Goal: Task Accomplishment & Management: Manage account settings

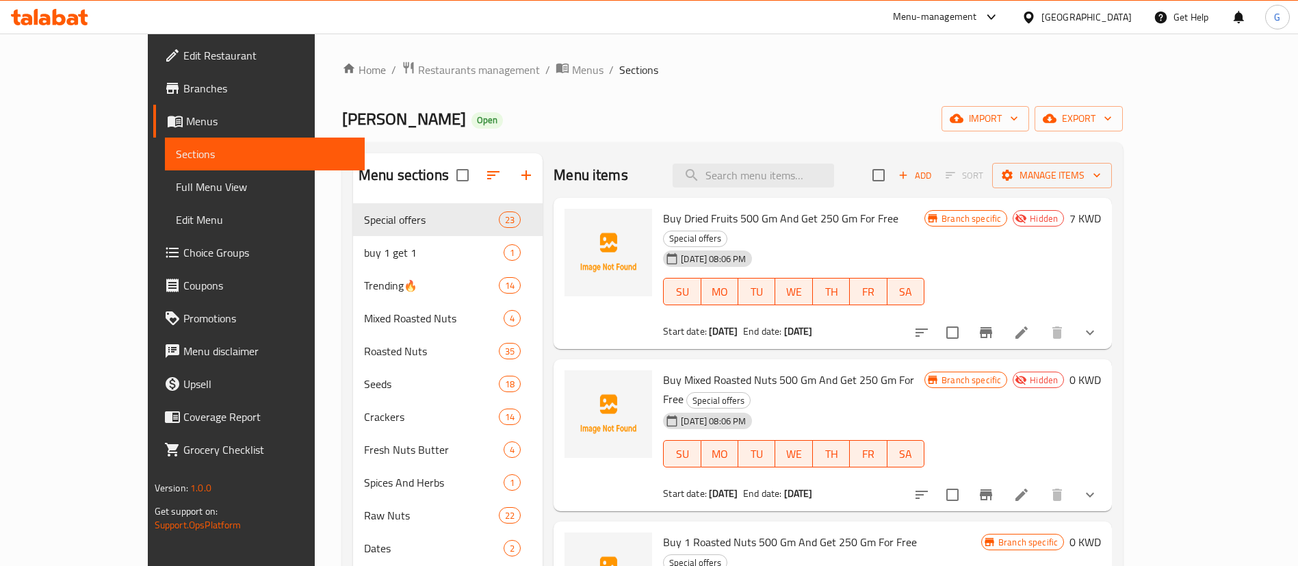
click at [176, 147] on span "Sections" at bounding box center [265, 154] width 178 height 16
click at [744, 181] on input "search" at bounding box center [754, 176] width 162 height 24
paste input "Dragee Pecan Cheese Cake"
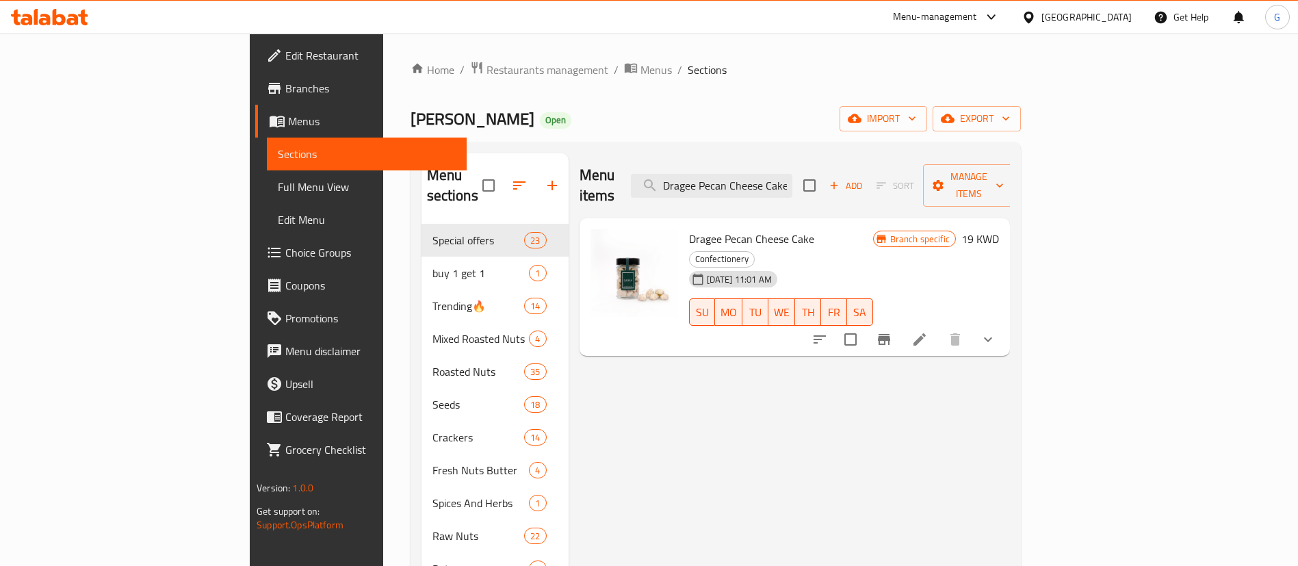
type input "Dragee Pecan Cheese Cake"
click at [926, 333] on icon at bounding box center [920, 339] width 12 height 12
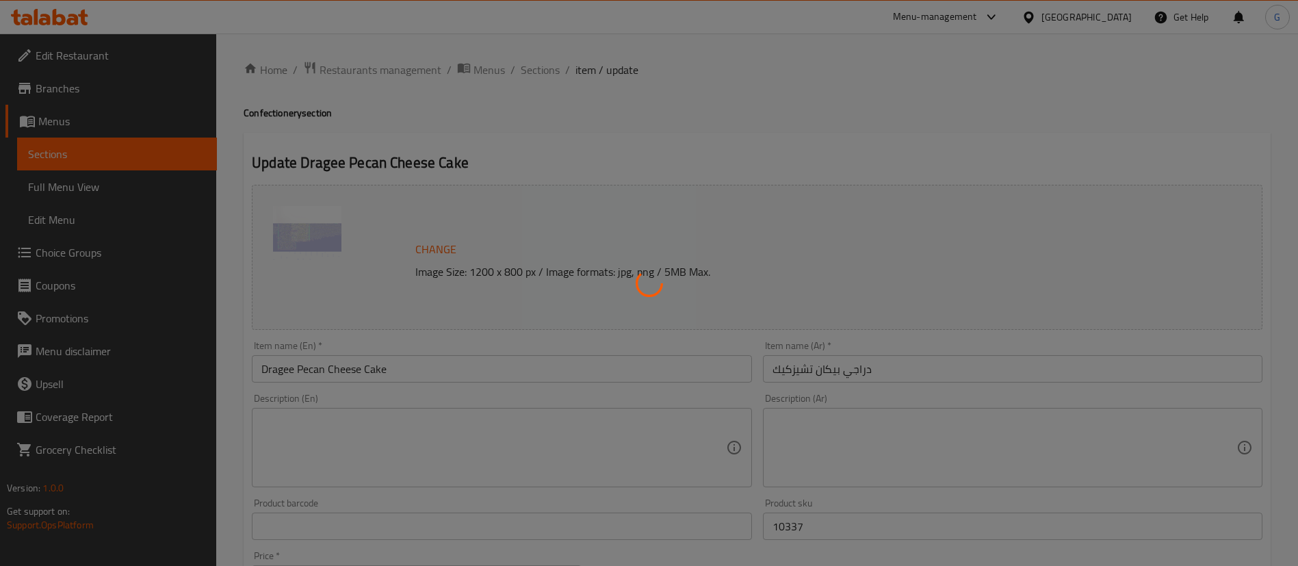
type input "اختيارك للوزن::::"
type input "1"
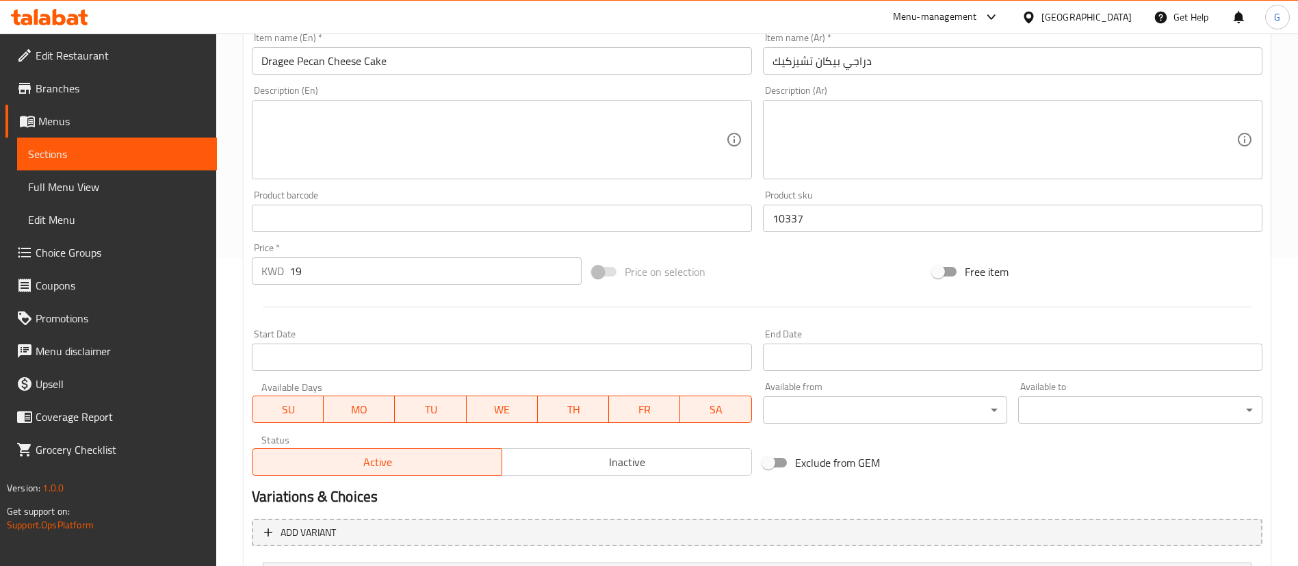
scroll to position [444, 0]
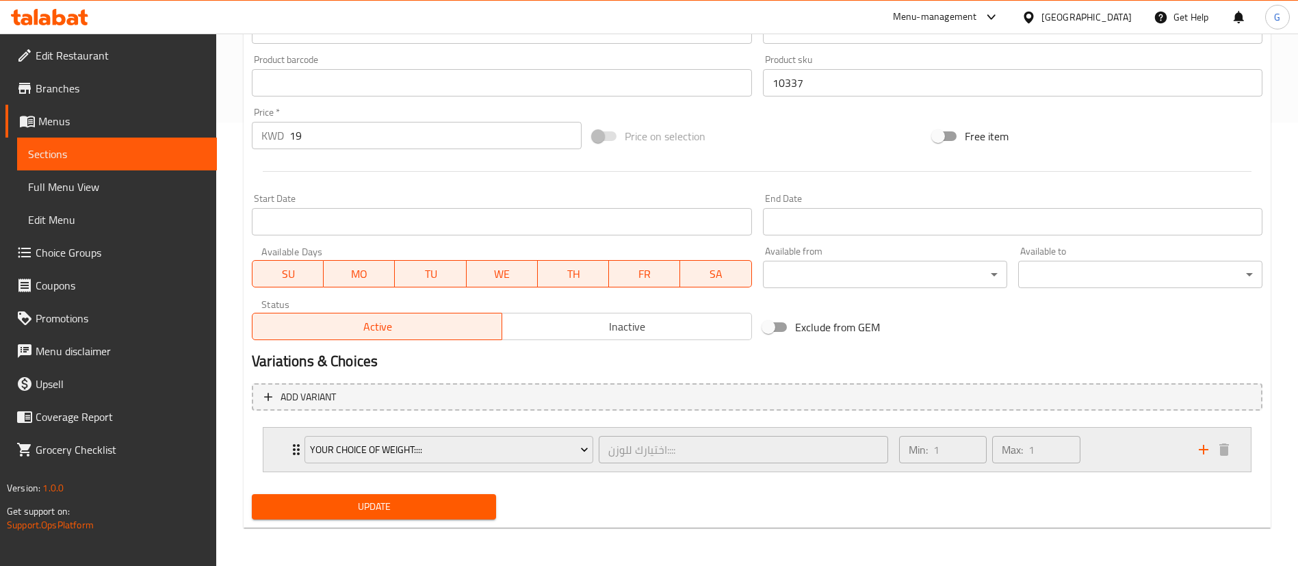
click at [297, 458] on div "Your Choice Of Weight:::: اختيارك للوزن:::: ​" at bounding box center [596, 450] width 600 height 44
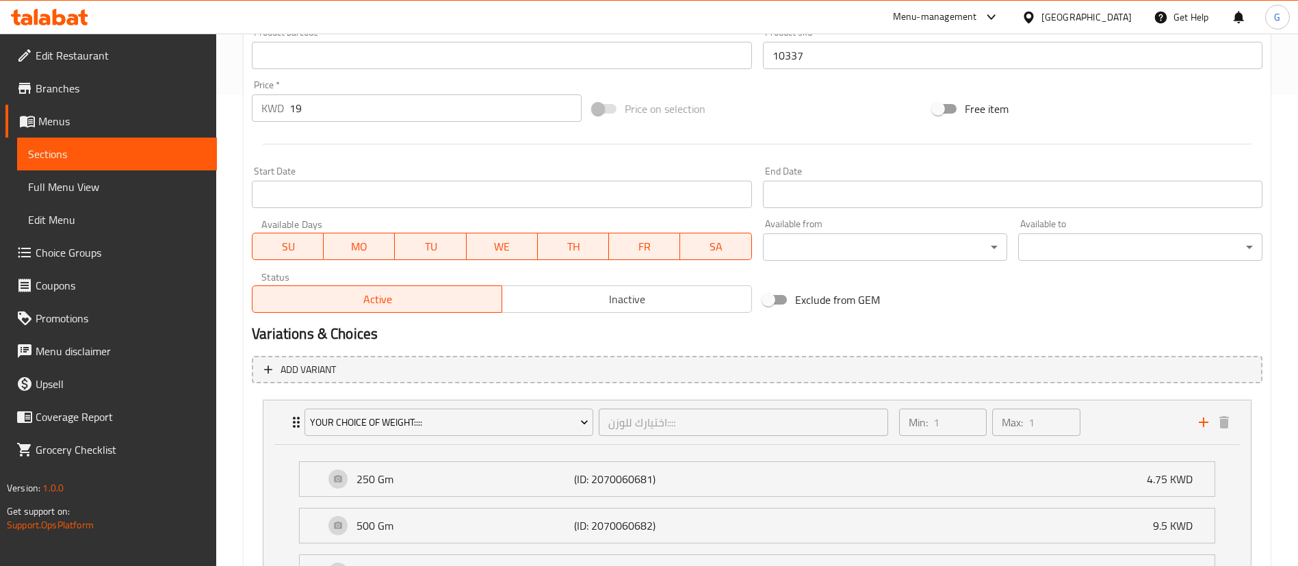
scroll to position [546, 0]
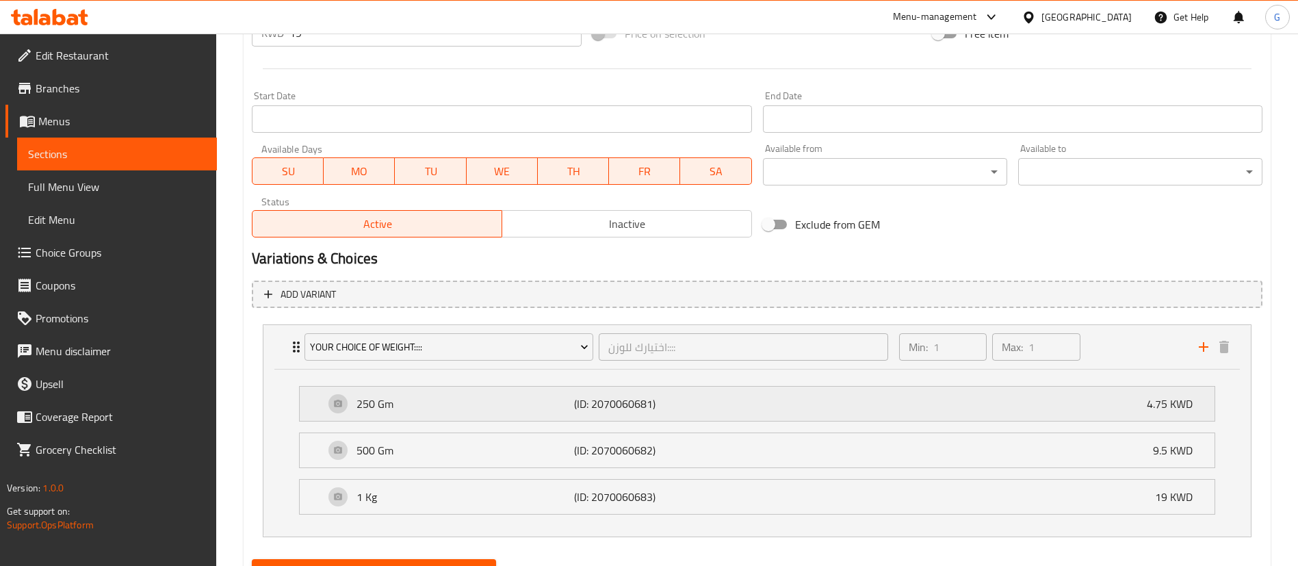
click at [982, 411] on div "250 Gm (ID: 2070060681) 4.75 KWD" at bounding box center [761, 404] width 874 height 34
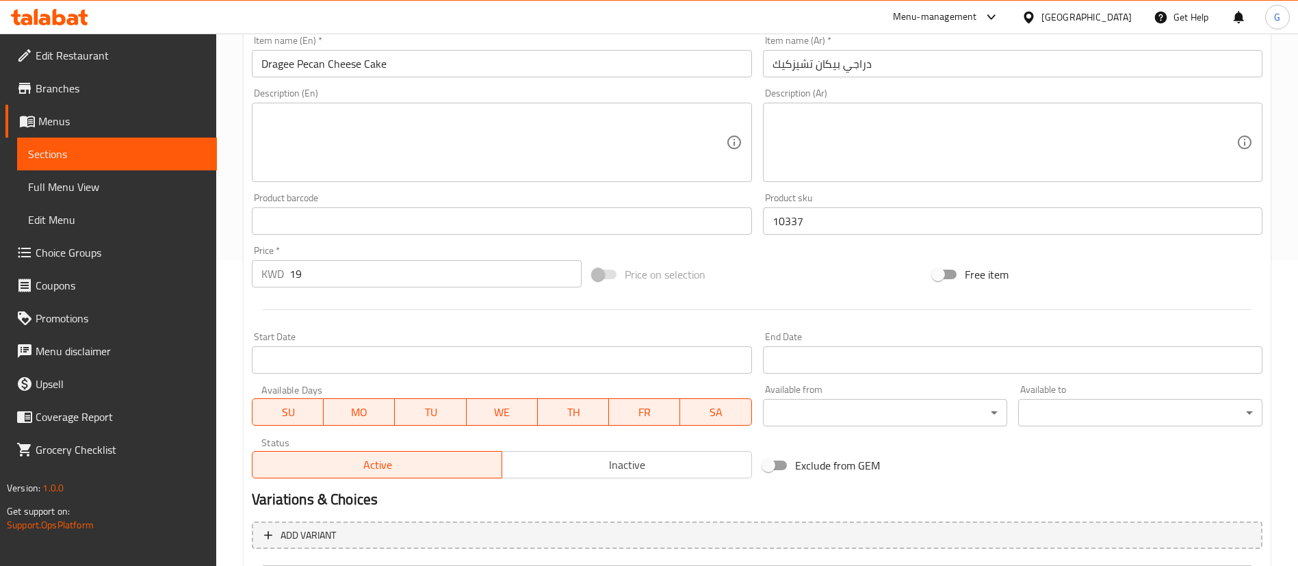
scroll to position [716, 0]
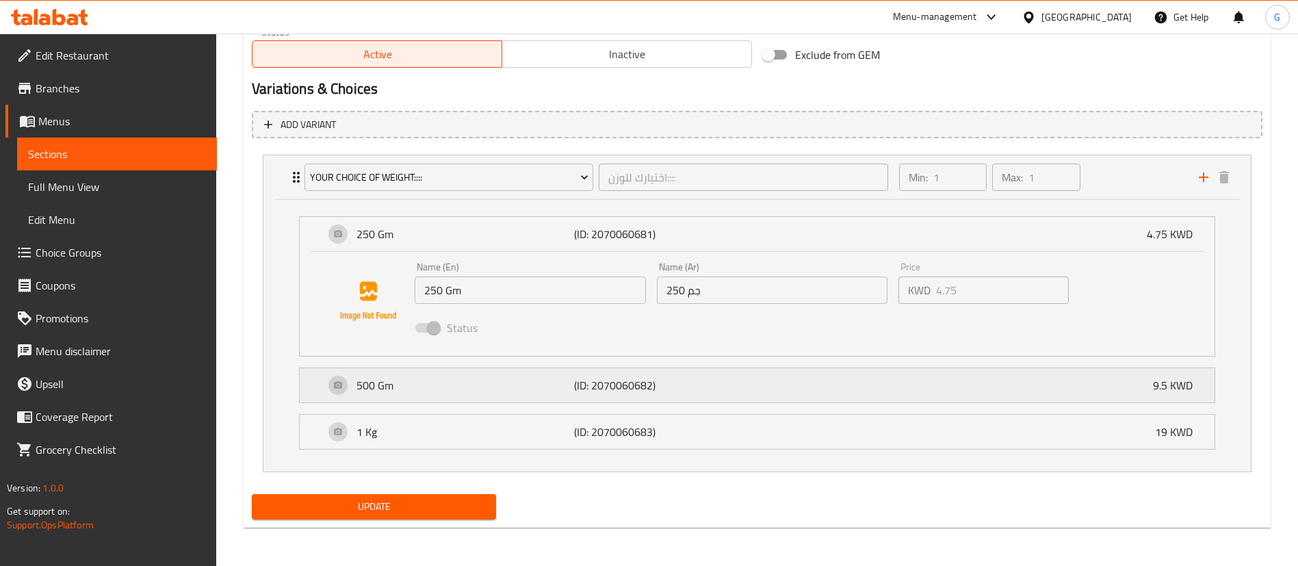
click at [732, 379] on div "500 Gm (ID: 2070060682) 9.5 KWD" at bounding box center [761, 385] width 874 height 34
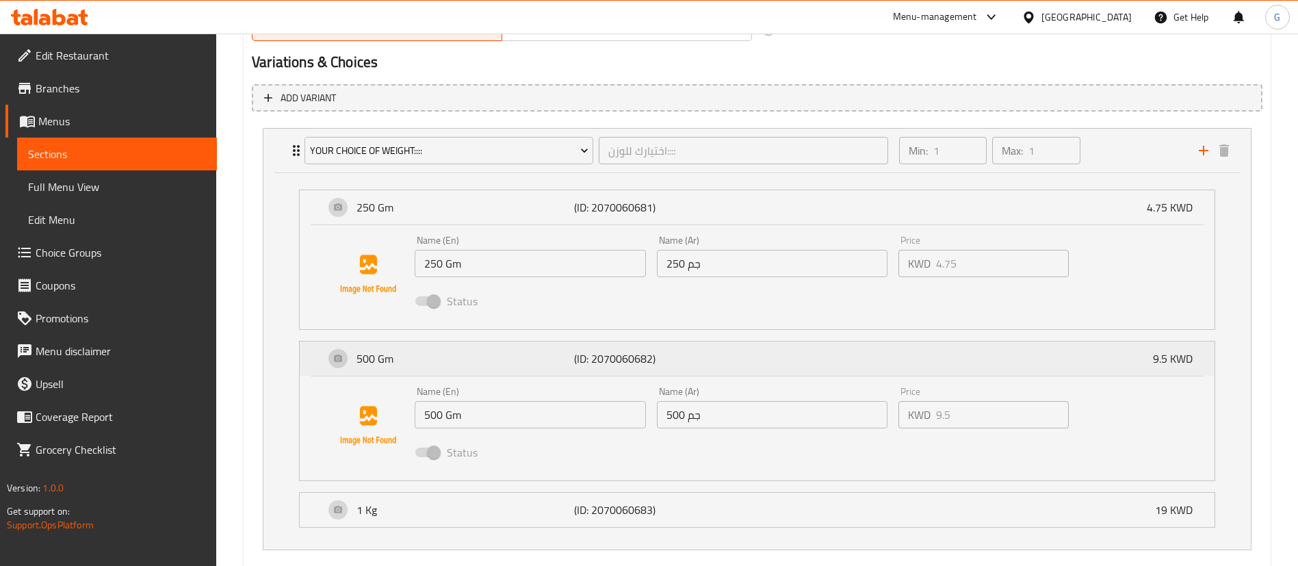
scroll to position [819, 0]
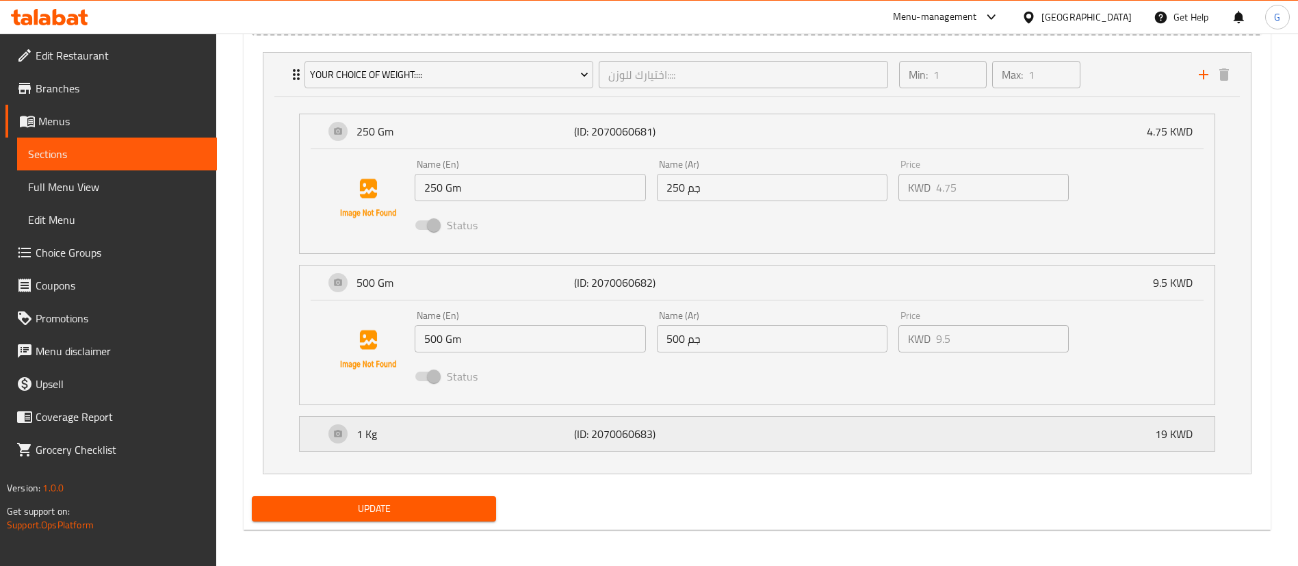
click at [741, 426] on div "1 Kg (ID: 2070060683) 19 KWD" at bounding box center [761, 434] width 874 height 34
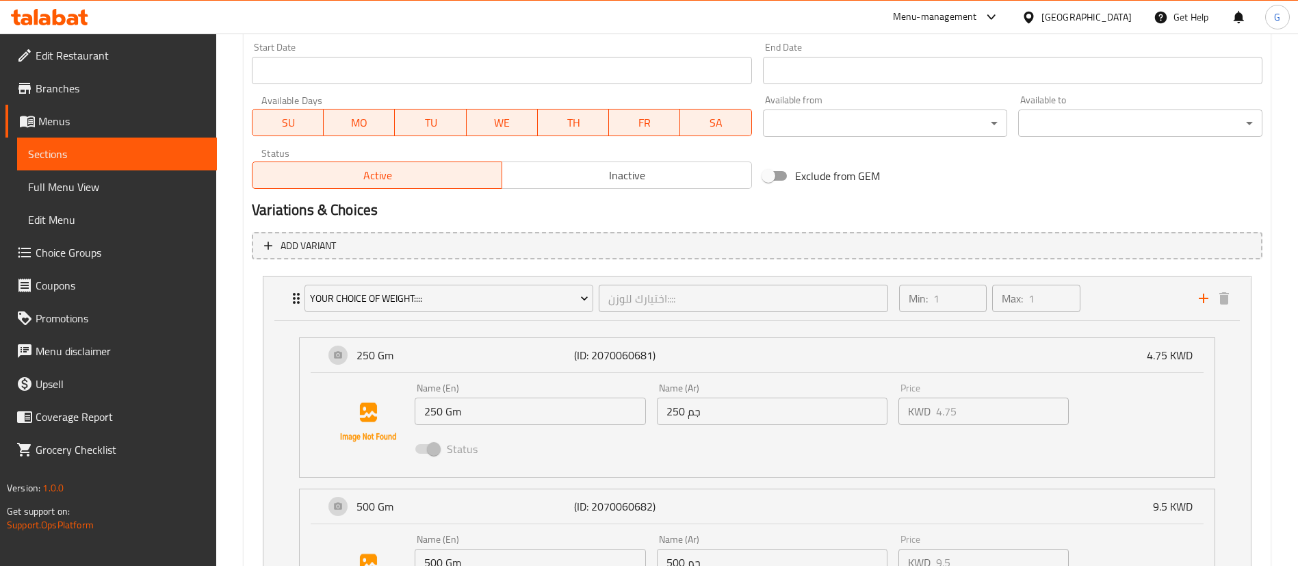
scroll to position [412, 0]
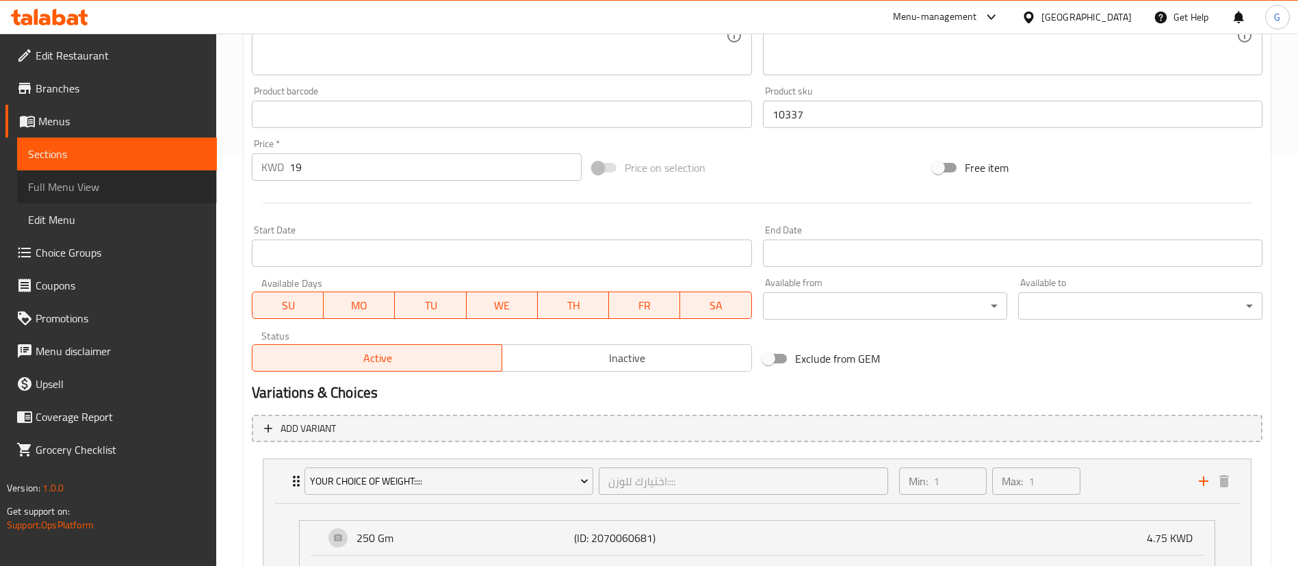
click at [151, 172] on link "Full Menu View" at bounding box center [117, 186] width 200 height 33
click at [138, 167] on link "Sections" at bounding box center [117, 154] width 200 height 33
click at [137, 153] on span "Sections" at bounding box center [117, 154] width 178 height 16
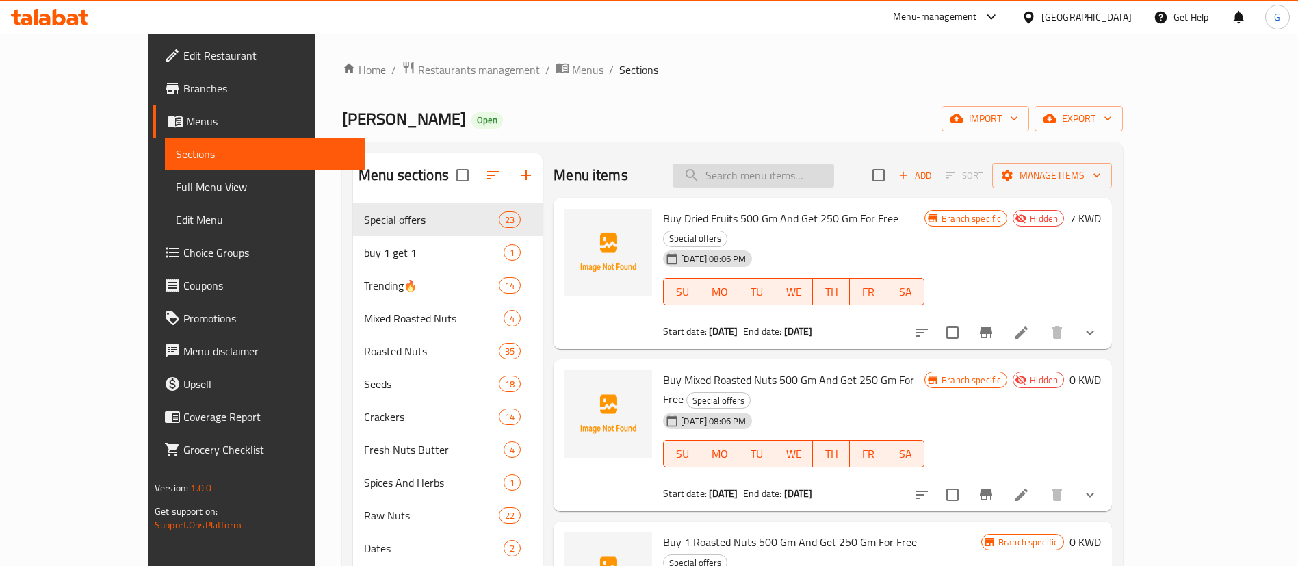
click at [834, 168] on input "search" at bounding box center [754, 176] width 162 height 24
paste input "Dragee Pecan Coconut White"
type input "Dragee Pecan Coconut White"
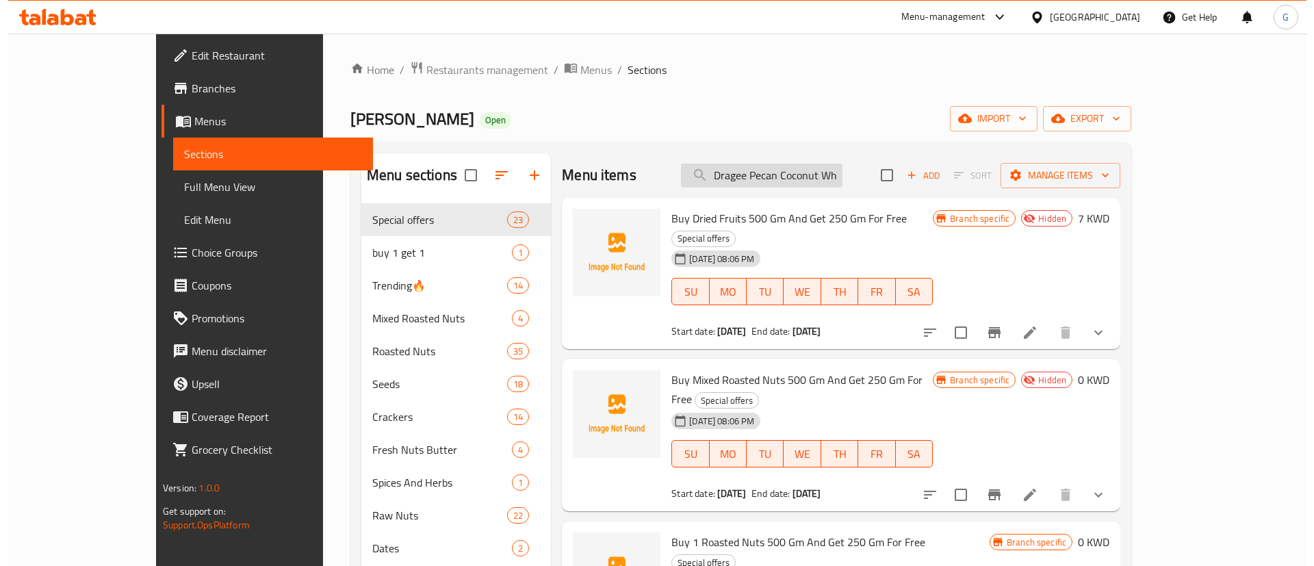
scroll to position [0, 10]
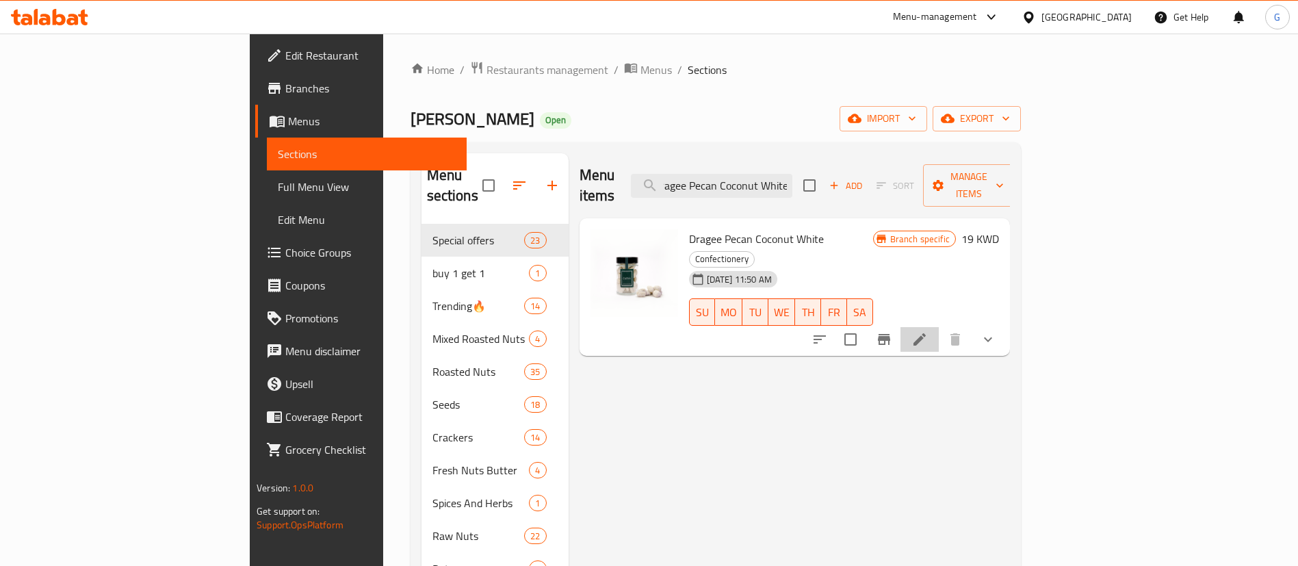
click at [939, 327] on li at bounding box center [920, 339] width 38 height 25
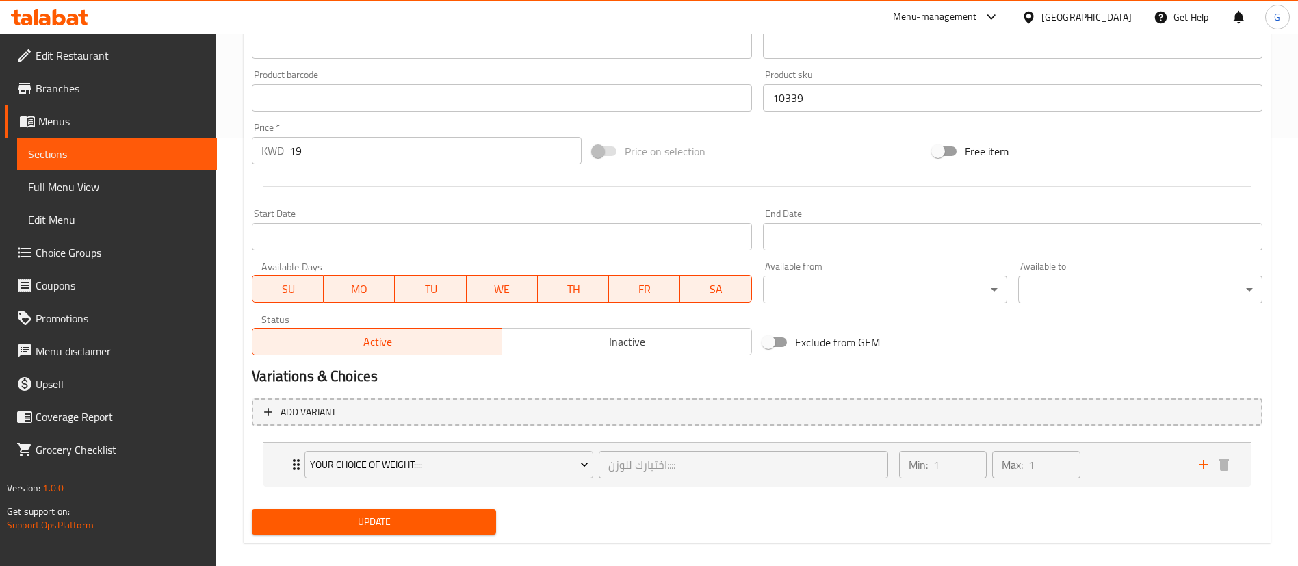
scroll to position [444, 0]
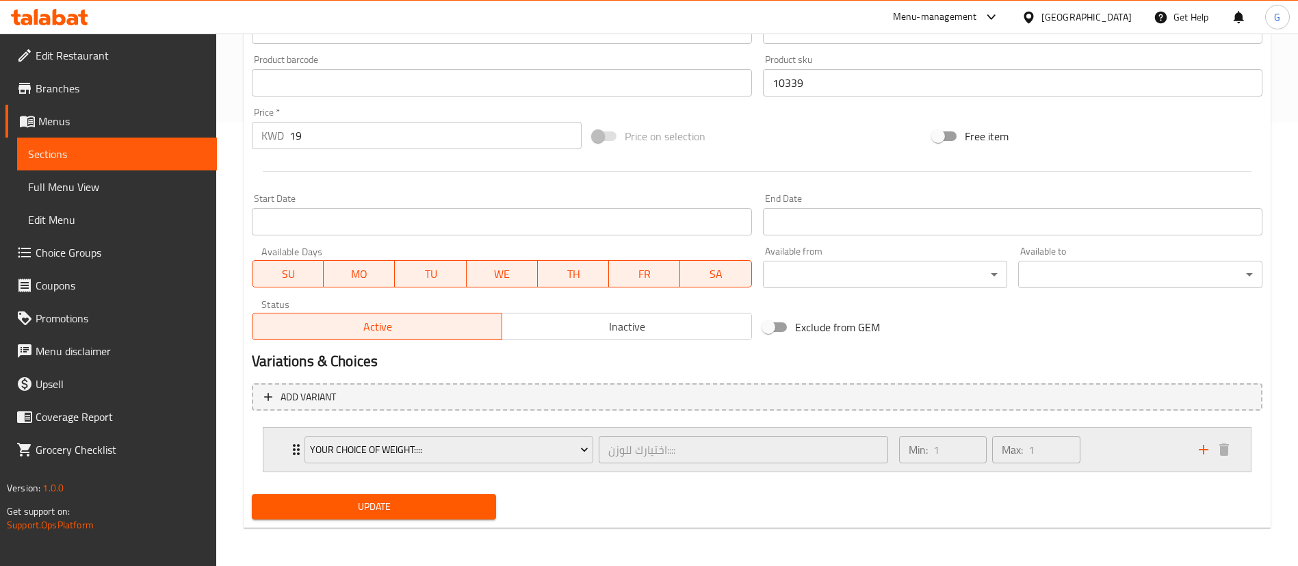
click at [296, 446] on div "Your Choice Of Weight:::: اختيارك للوزن:::: ​" at bounding box center [596, 450] width 600 height 44
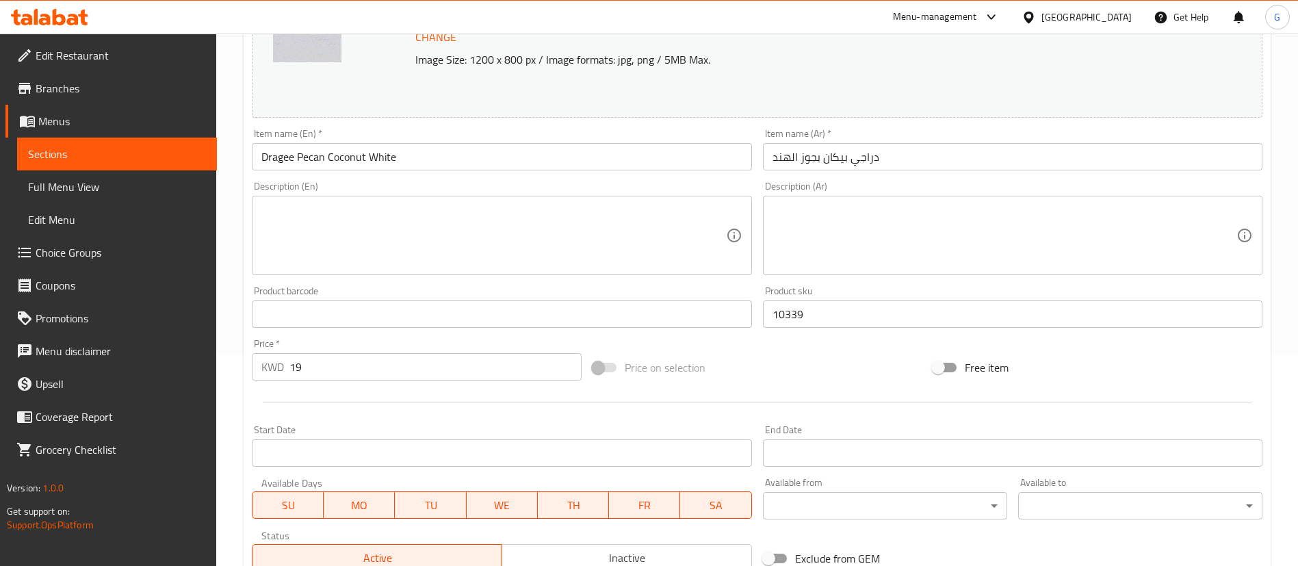
scroll to position [201, 0]
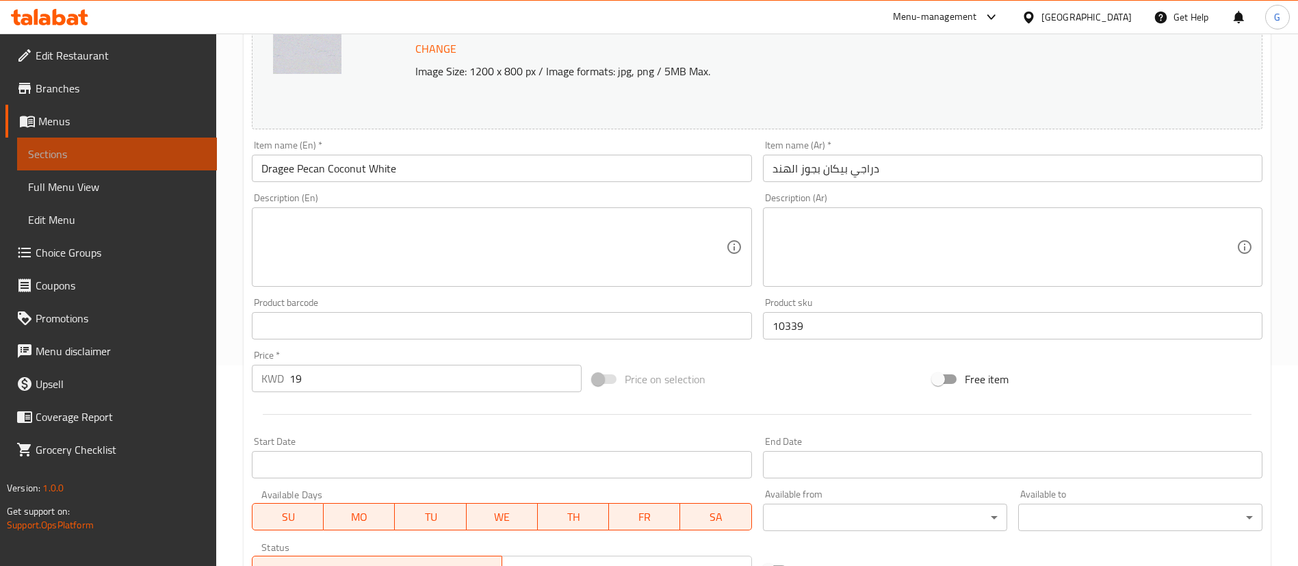
click at [107, 163] on link "Sections" at bounding box center [117, 154] width 200 height 33
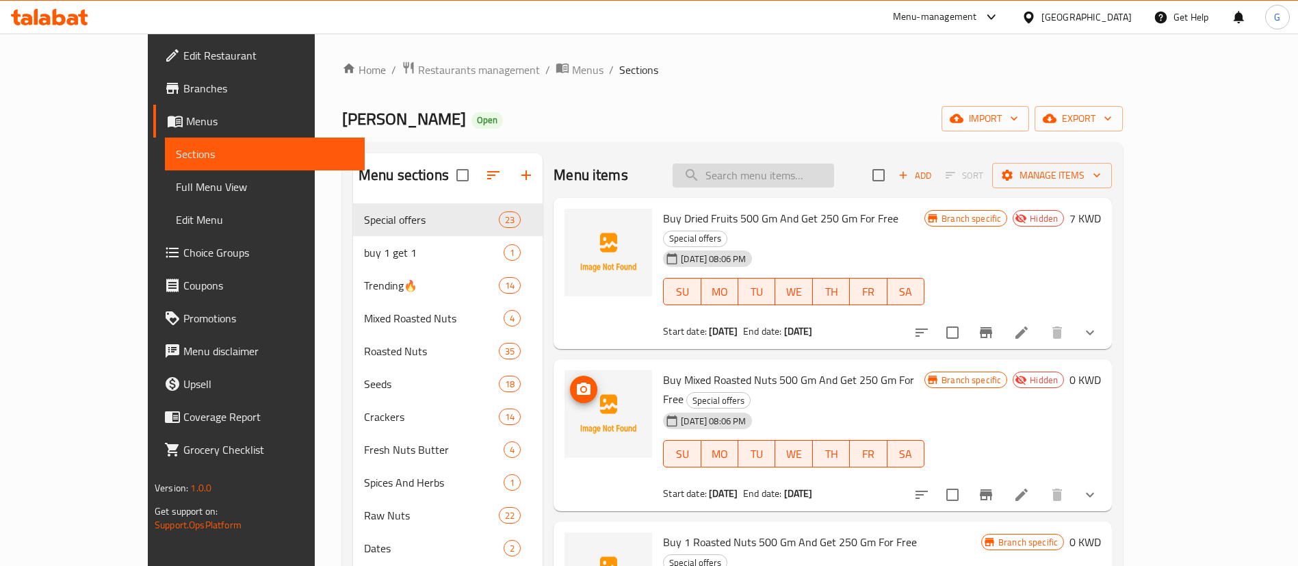
click at [767, 170] on input "search" at bounding box center [754, 176] width 162 height 24
paste input "Dragee Pecan Raspberry"
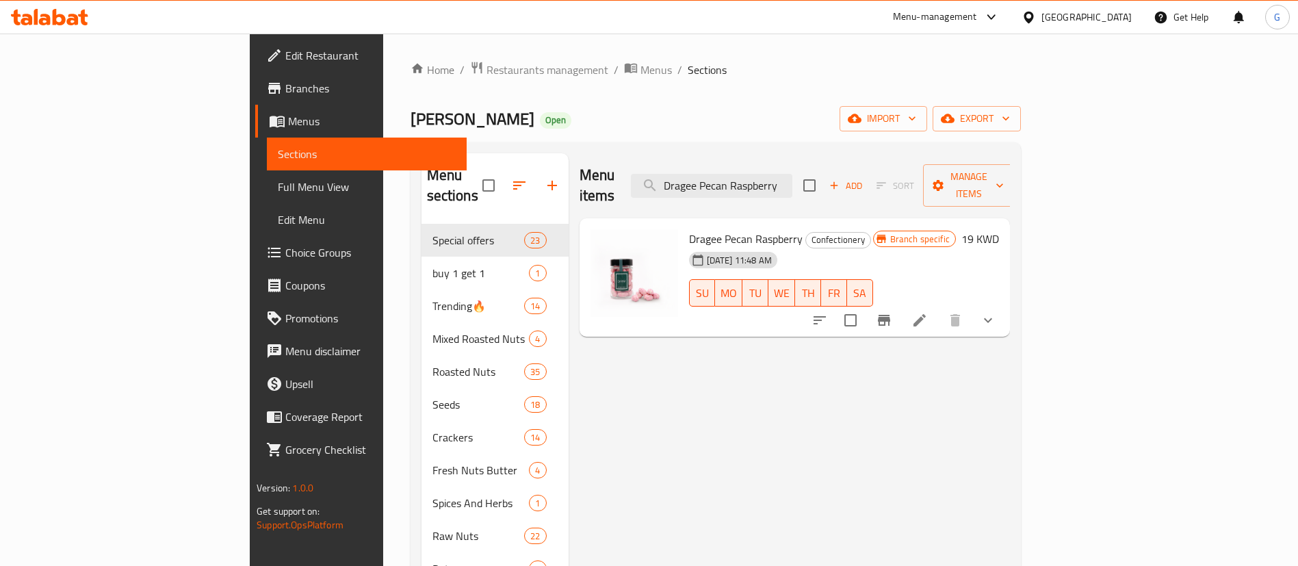
type input "Dragee Pecan Raspberry"
click at [939, 309] on li at bounding box center [920, 320] width 38 height 25
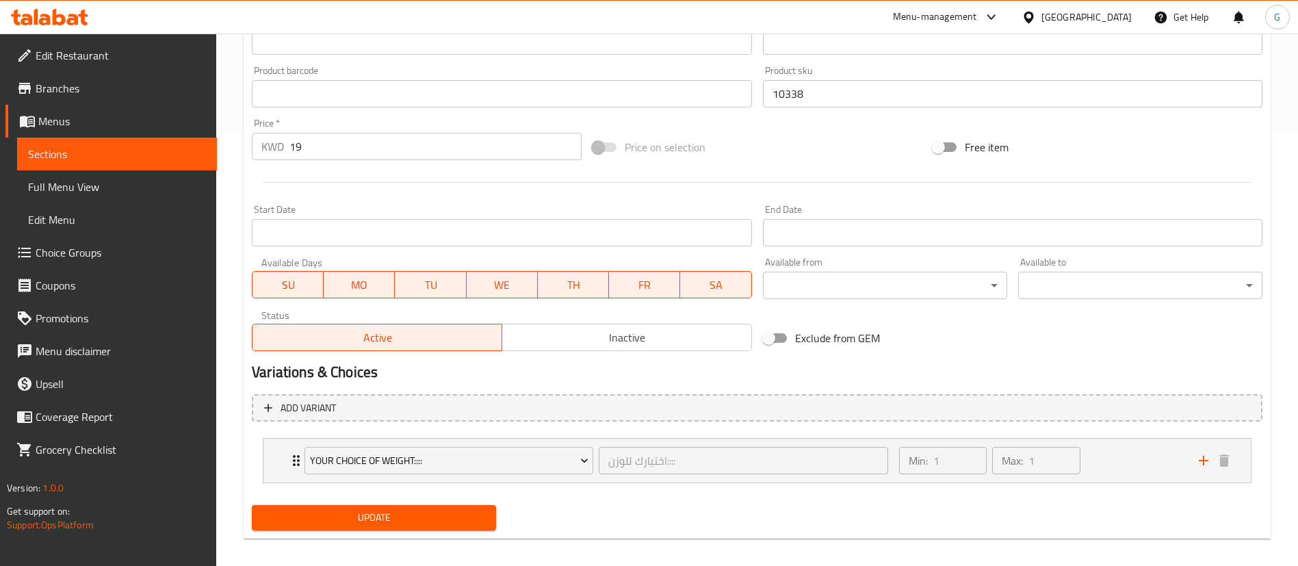
scroll to position [444, 0]
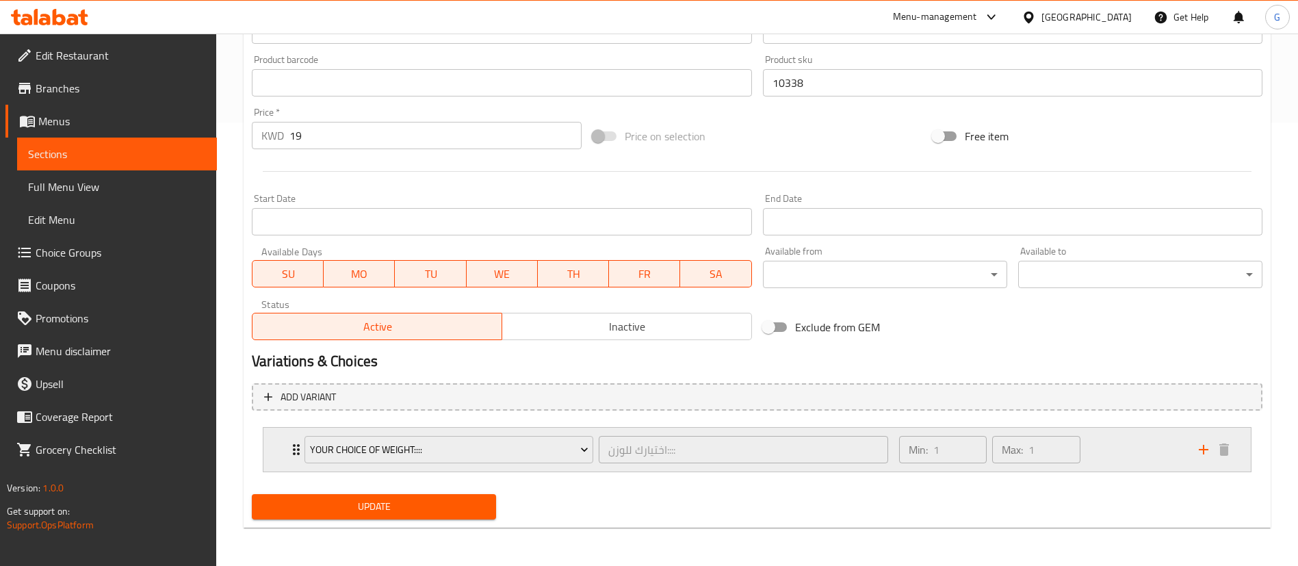
click at [299, 447] on div "Your Choice Of Weight:::: اختيارك للوزن:::: ​" at bounding box center [596, 450] width 600 height 44
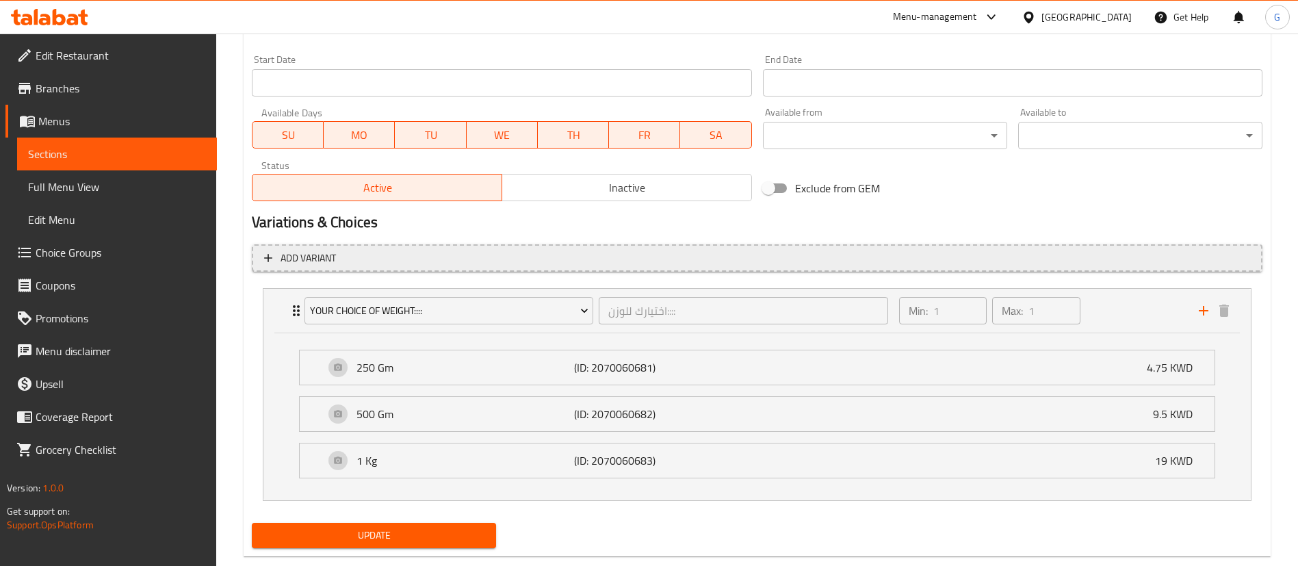
scroll to position [611, 0]
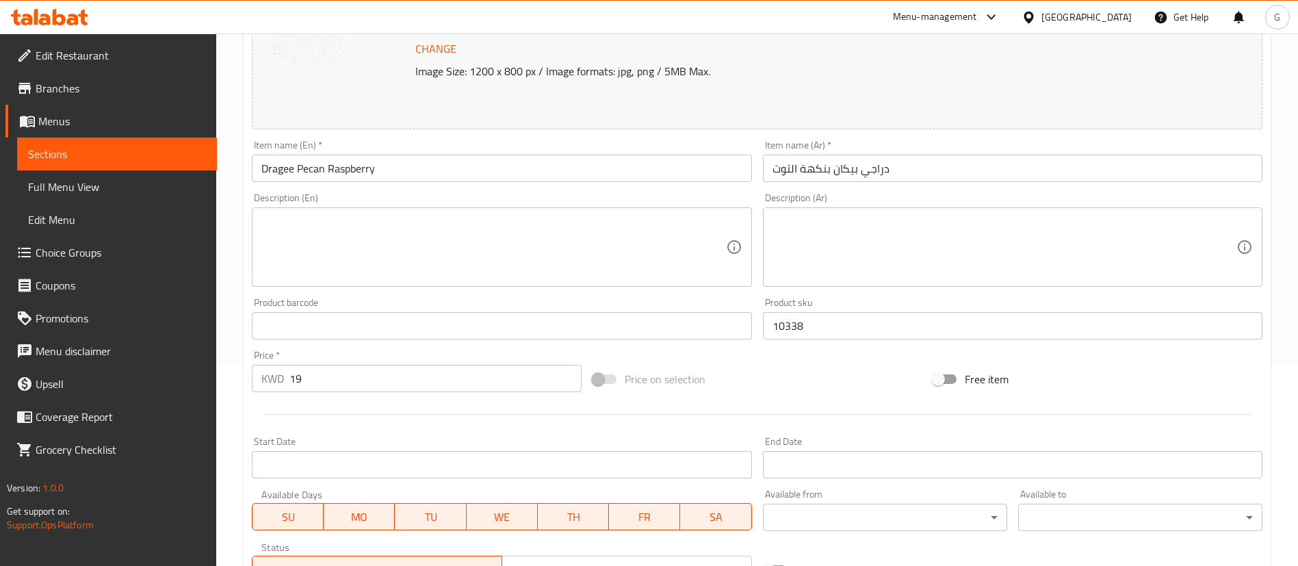
click at [72, 159] on span "Sections" at bounding box center [117, 154] width 178 height 16
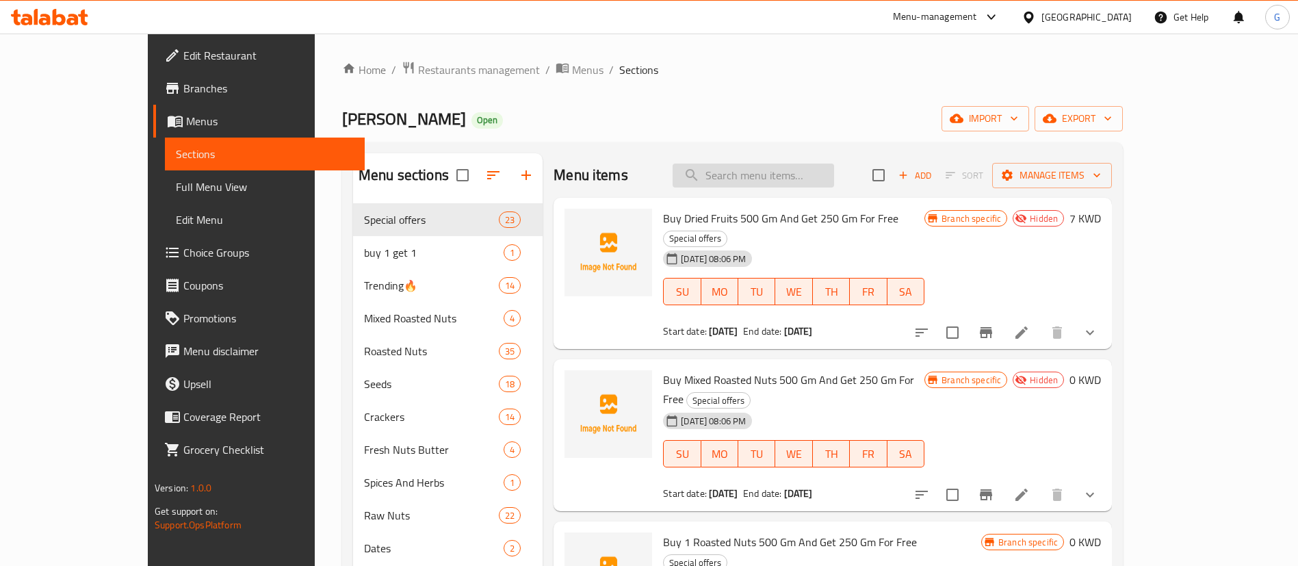
click at [834, 173] on input "search" at bounding box center [754, 176] width 162 height 24
paste input "Dragee Hazelnut Robay"
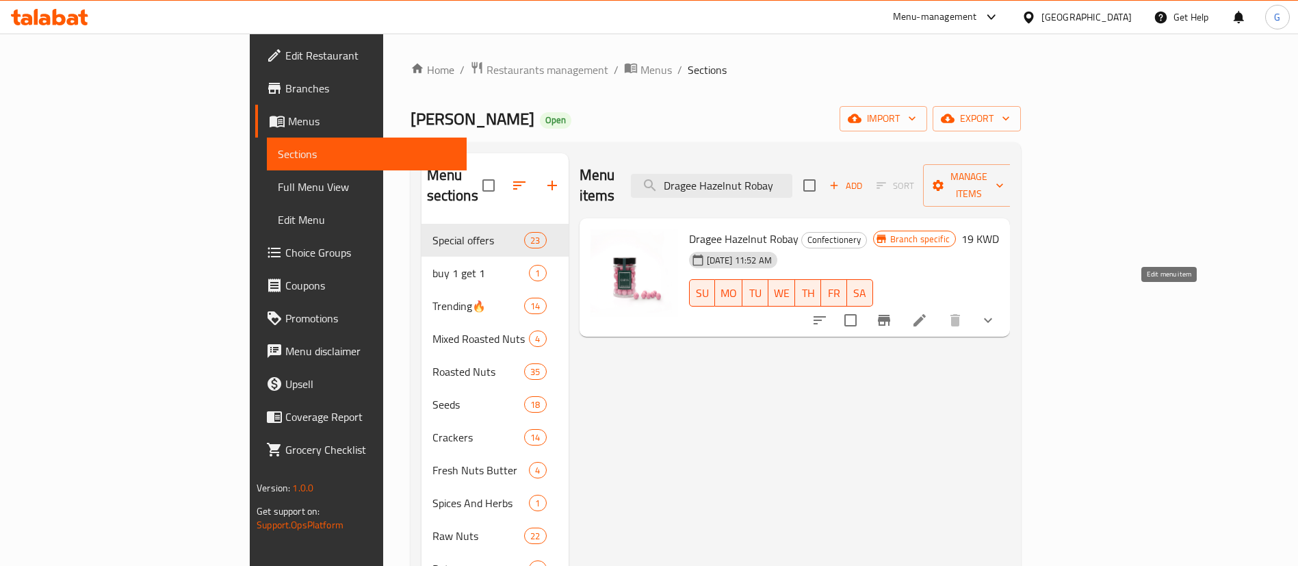
type input "Dragee Hazelnut Robay"
click at [928, 312] on icon at bounding box center [920, 320] width 16 height 16
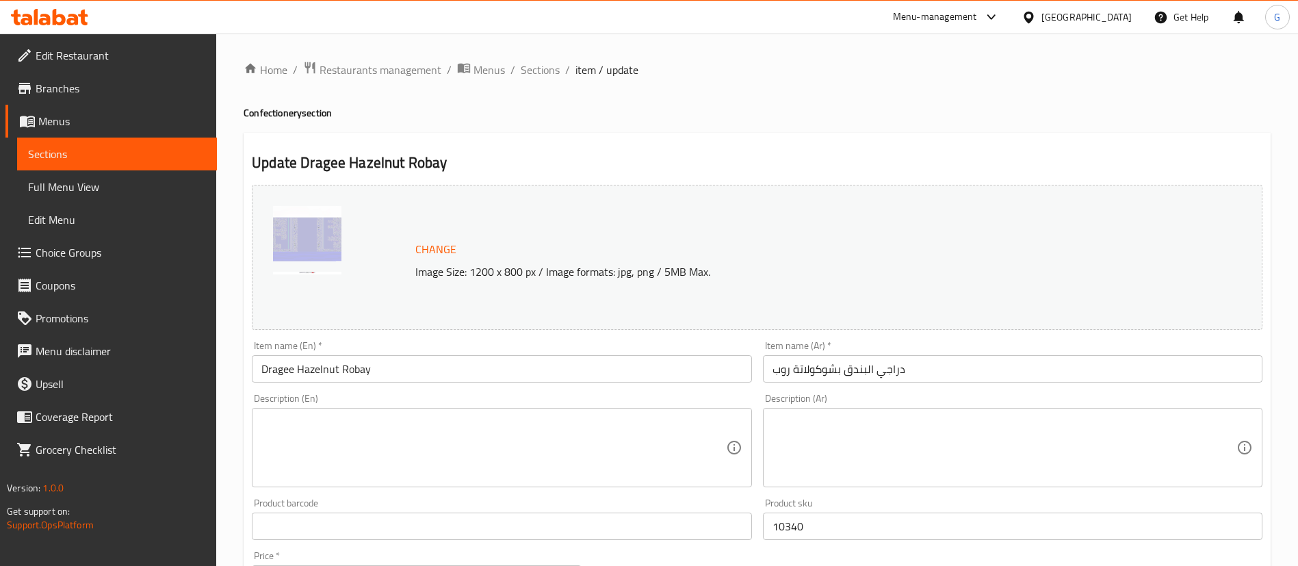
scroll to position [444, 0]
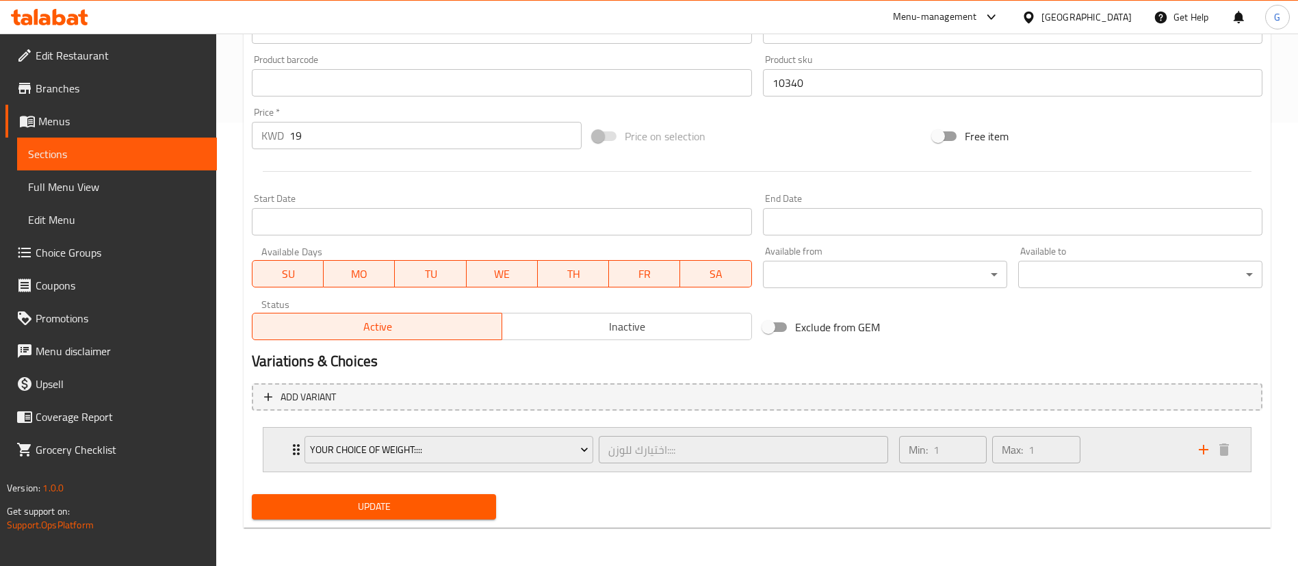
click at [292, 441] on icon "Expand" at bounding box center [296, 449] width 16 height 16
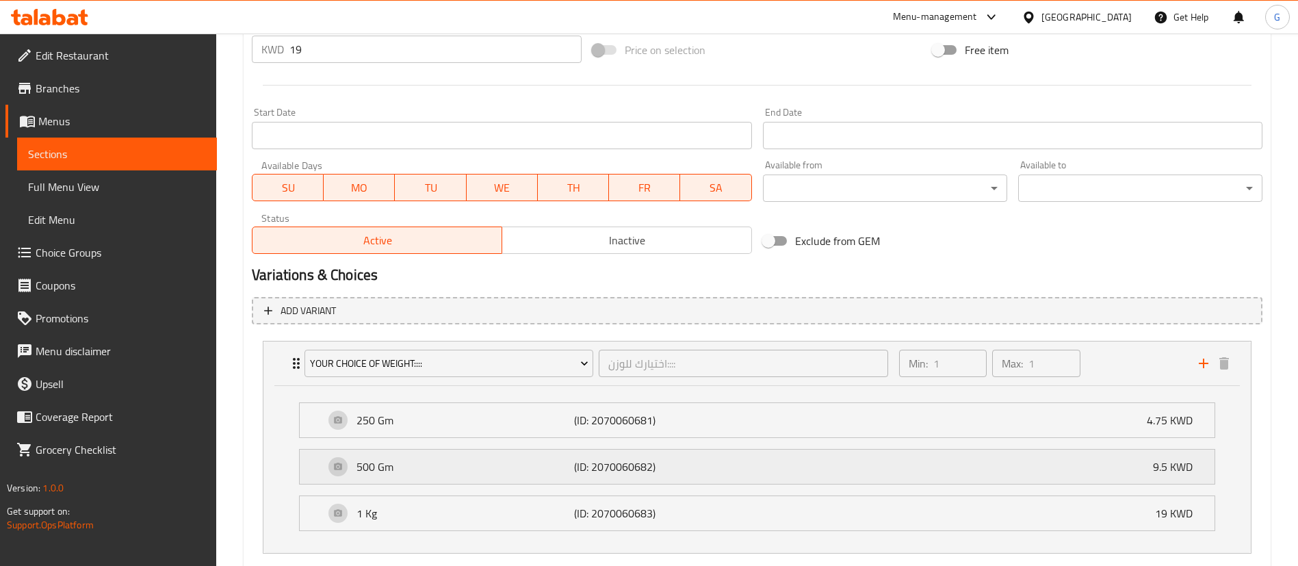
scroll to position [611, 0]
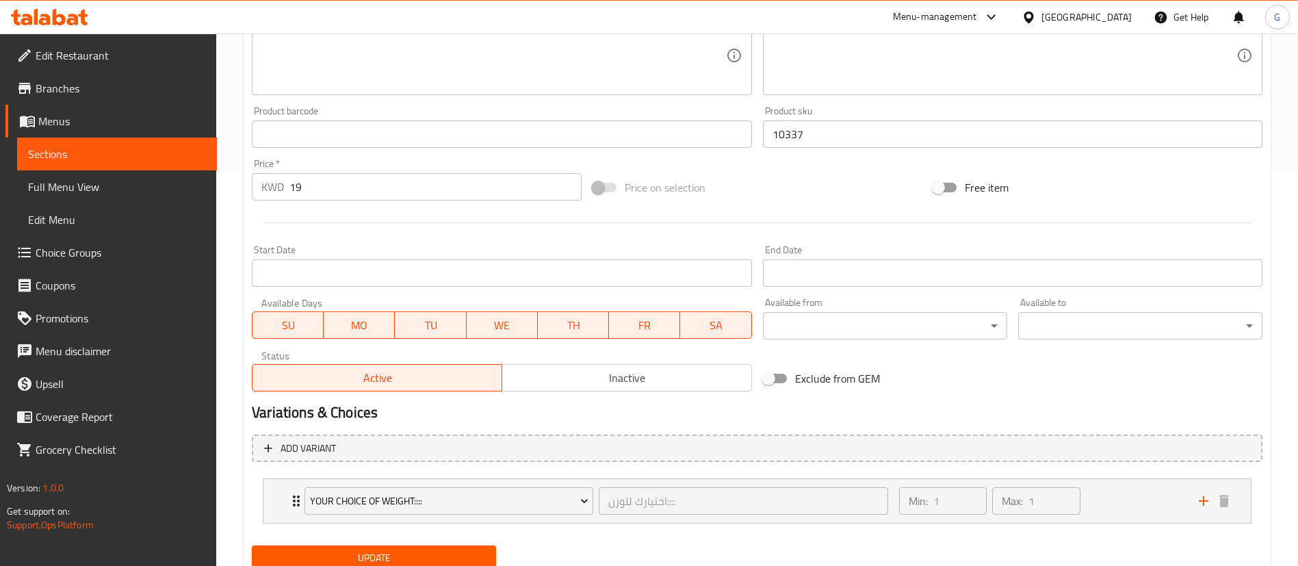
scroll to position [444, 0]
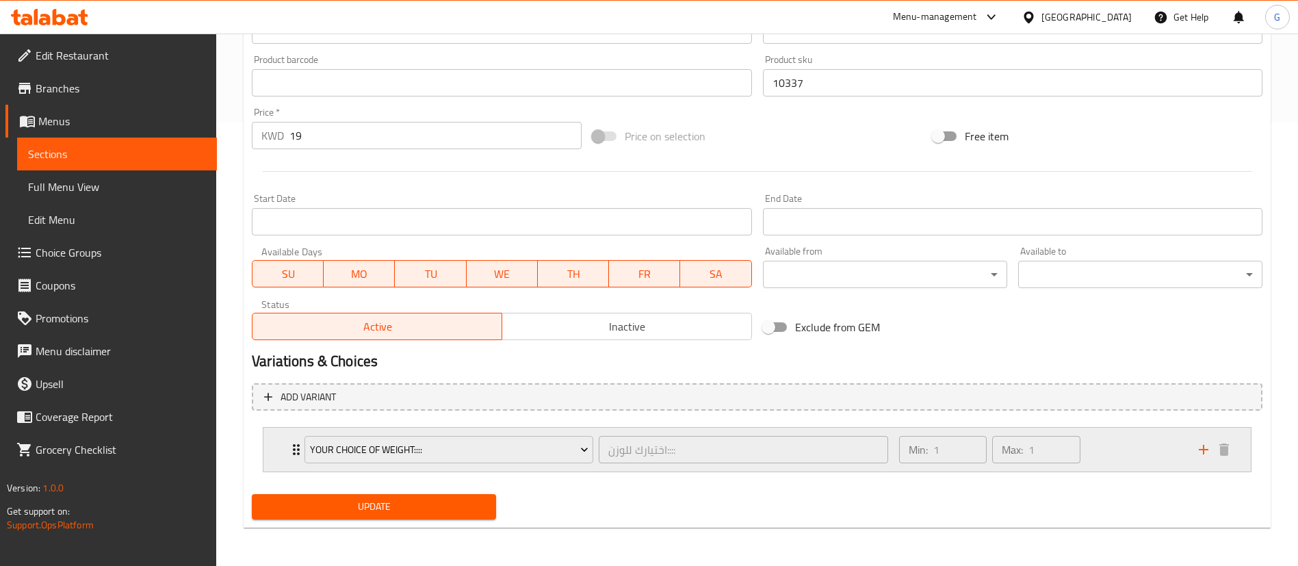
click at [276, 454] on div "Your Choice Of Weight:::: اختيارك للوزن:::: ​ Min: 1 ​ Max: 1 ​" at bounding box center [758, 450] width 988 height 44
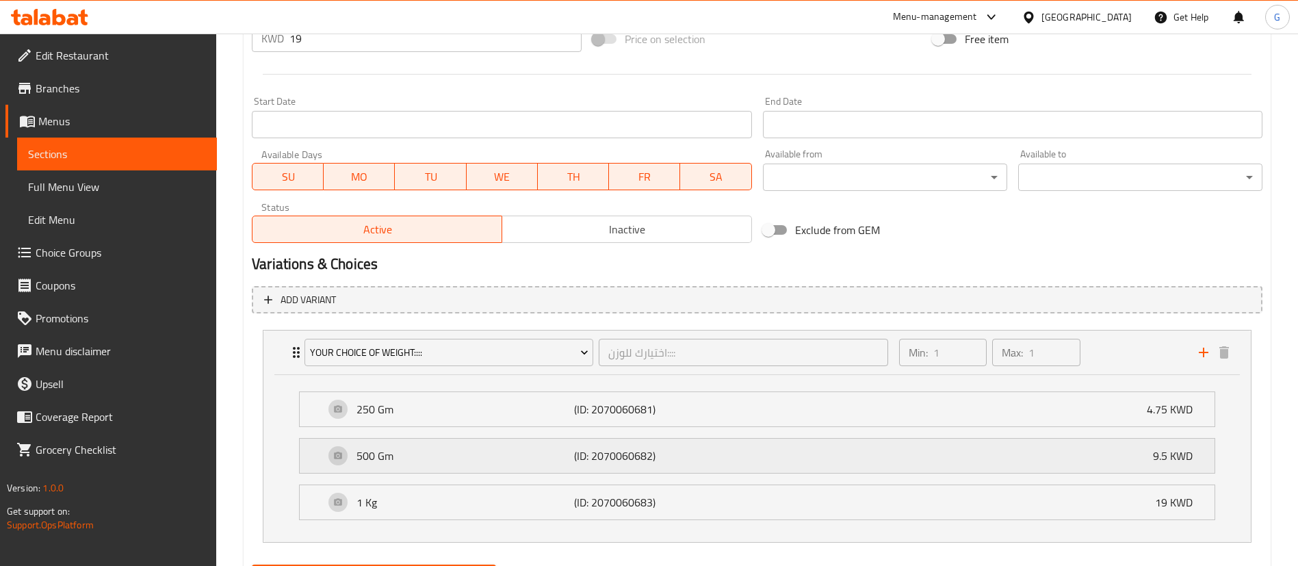
scroll to position [611, 0]
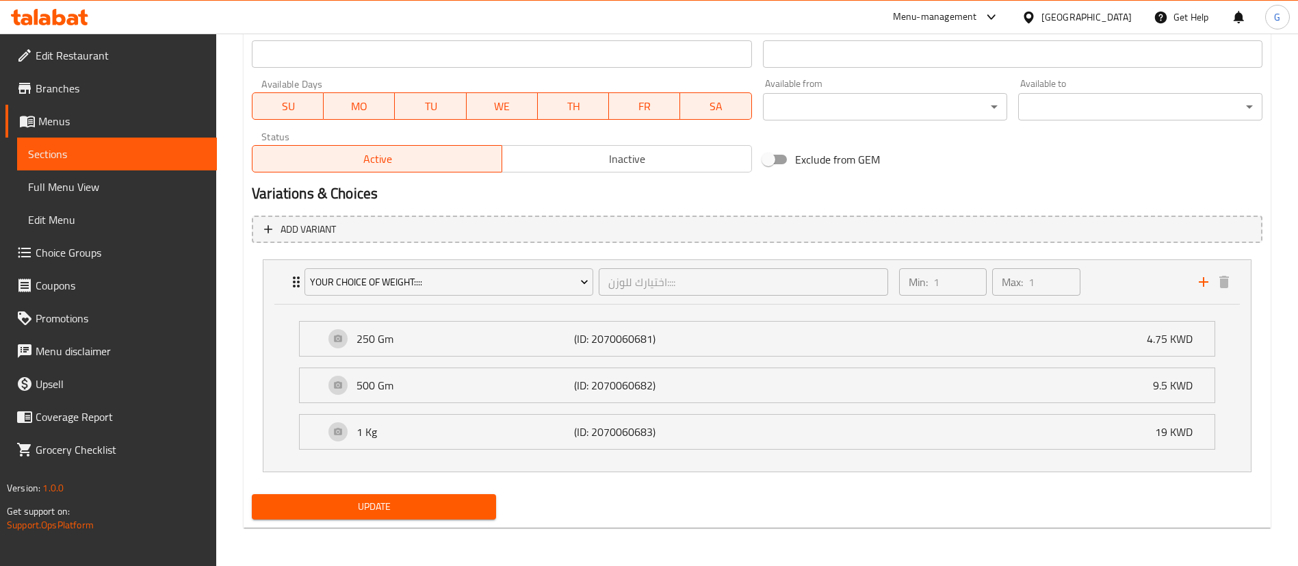
click at [665, 314] on ul "250 Gm (ID: 2070060681) 4.75 KWD Name (En) 250 Gm Name (En) Name (Ar) 250 جم Na…" at bounding box center [757, 385] width 938 height 151
click at [669, 334] on p "(ID: 2070060681)" at bounding box center [646, 339] width 145 height 16
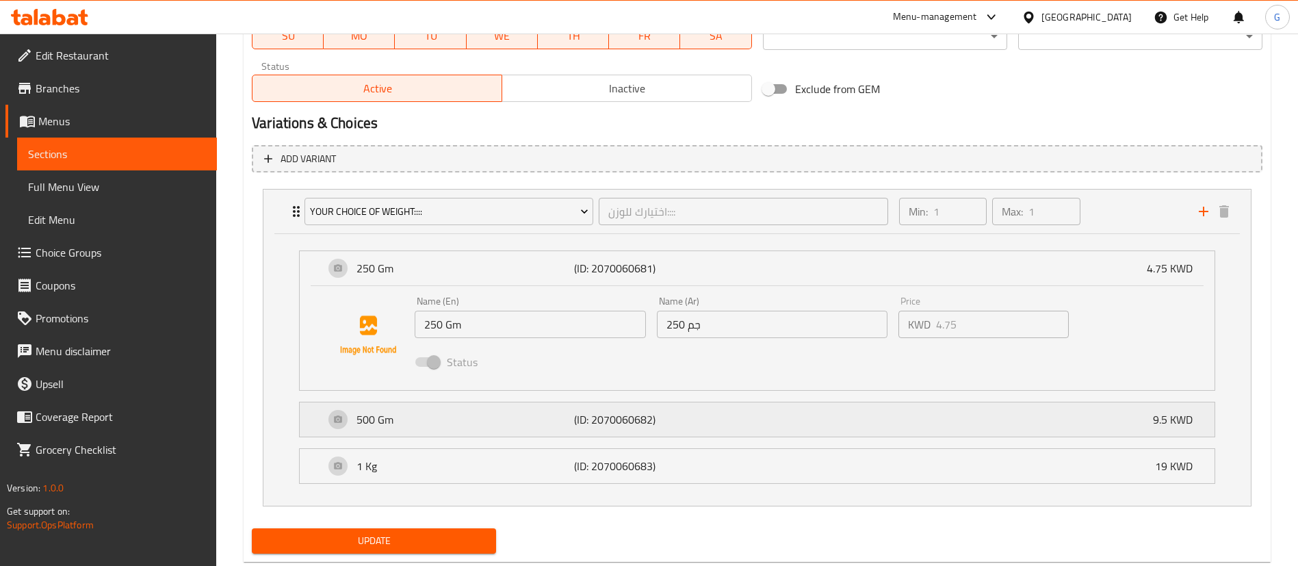
scroll to position [714, 0]
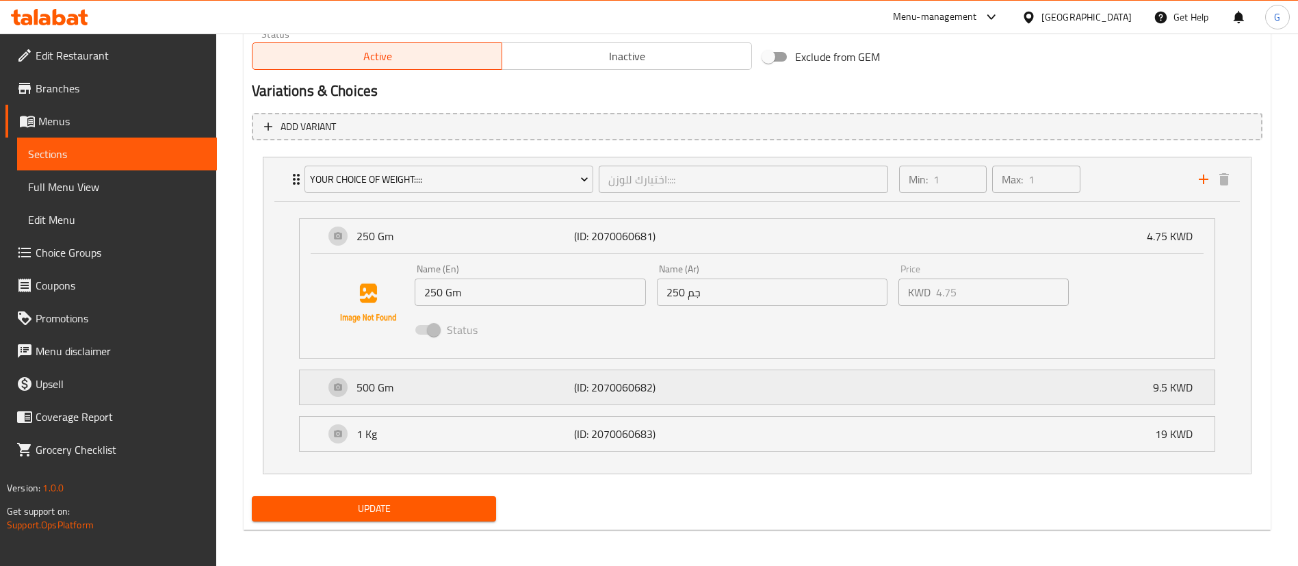
click at [749, 394] on div "500 Gm (ID: 2070060682) 9.5 KWD" at bounding box center [761, 387] width 874 height 34
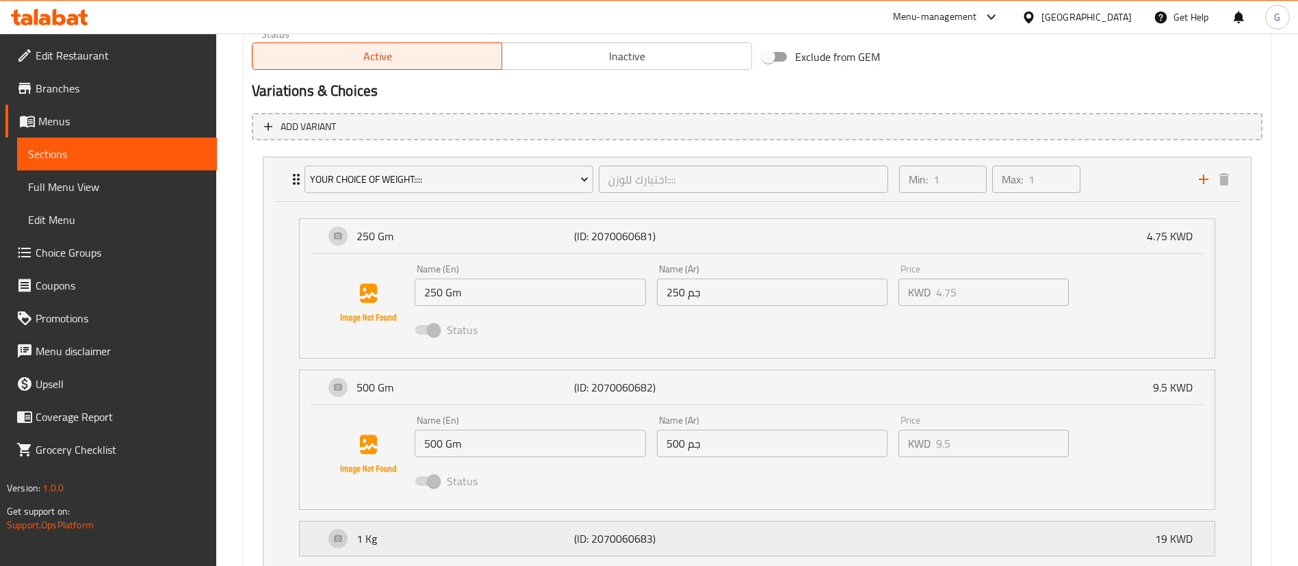
scroll to position [821, 0]
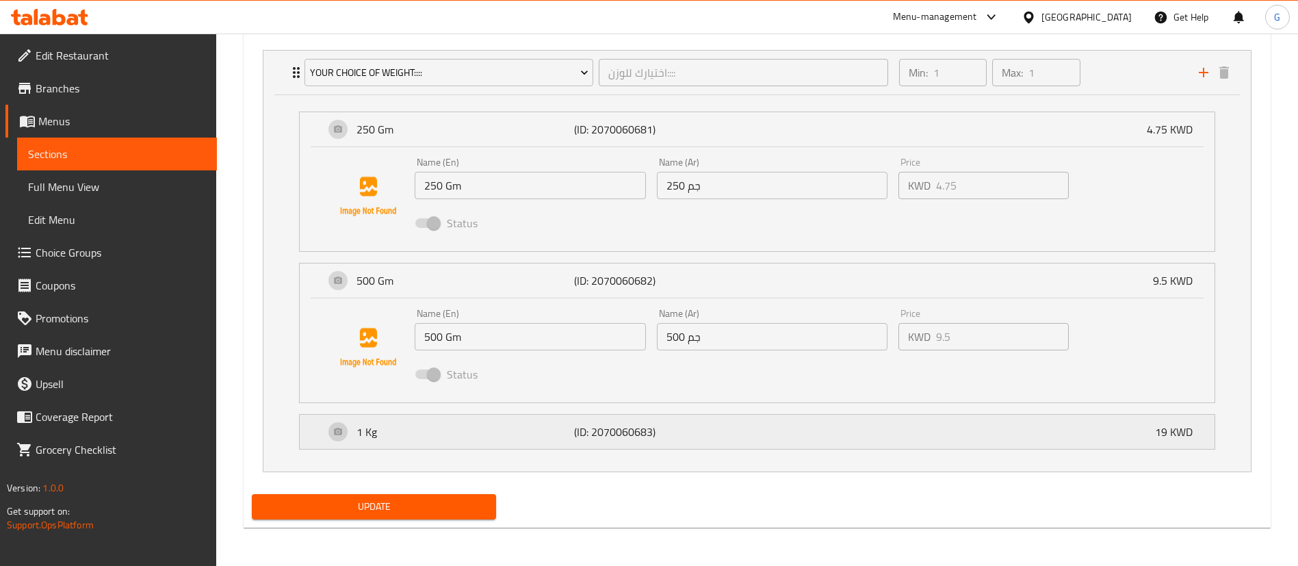
click at [776, 428] on div "1 Kg (ID: 2070060683) 19 KWD" at bounding box center [761, 432] width 874 height 34
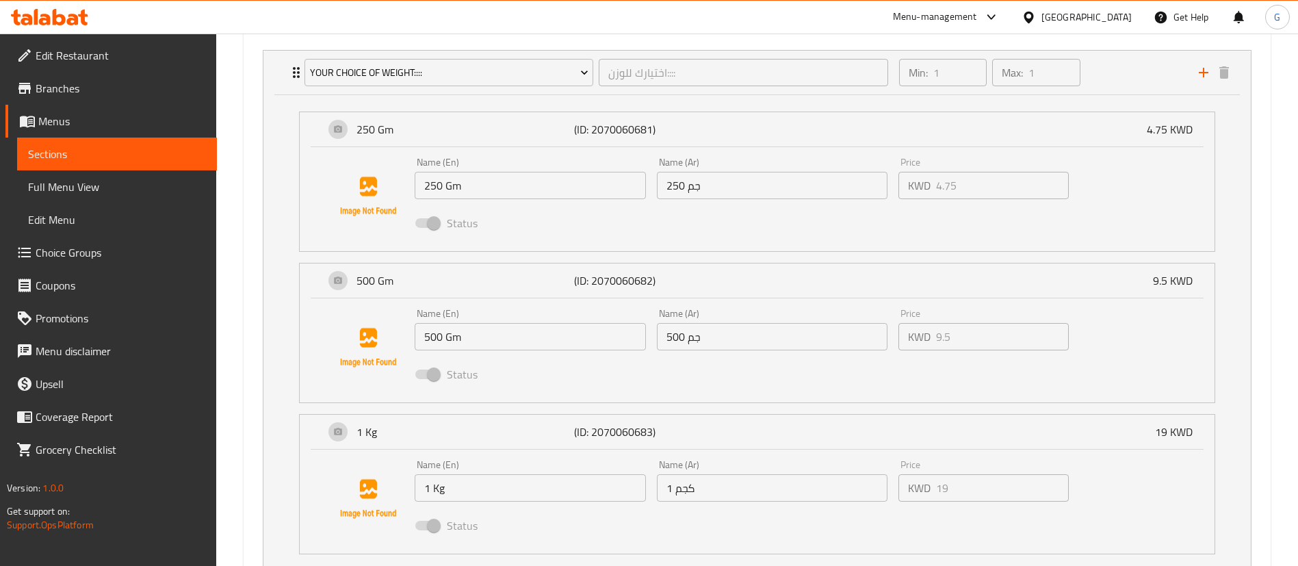
scroll to position [718, 0]
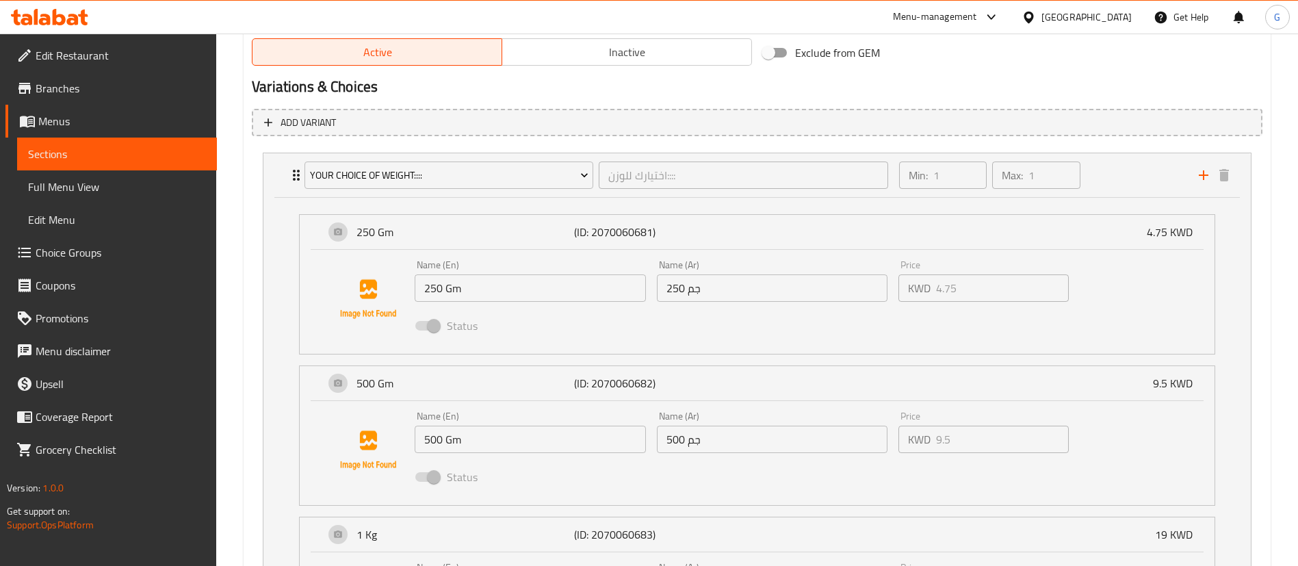
click at [116, 253] on span "Choice Groups" at bounding box center [121, 252] width 170 height 16
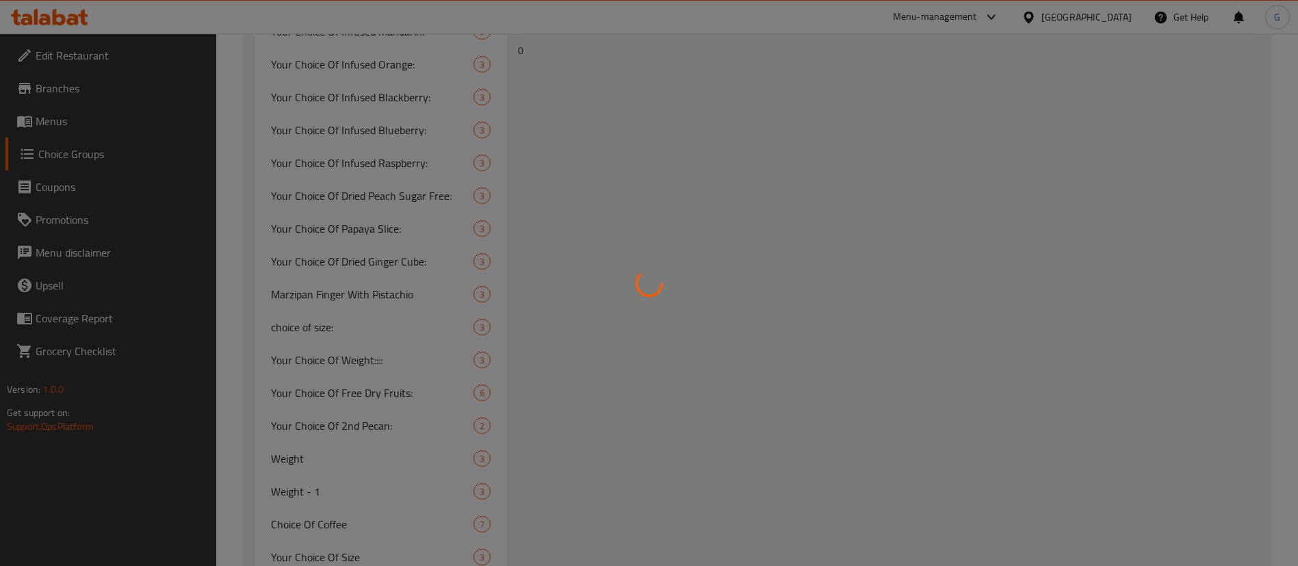
scroll to position [194, 0]
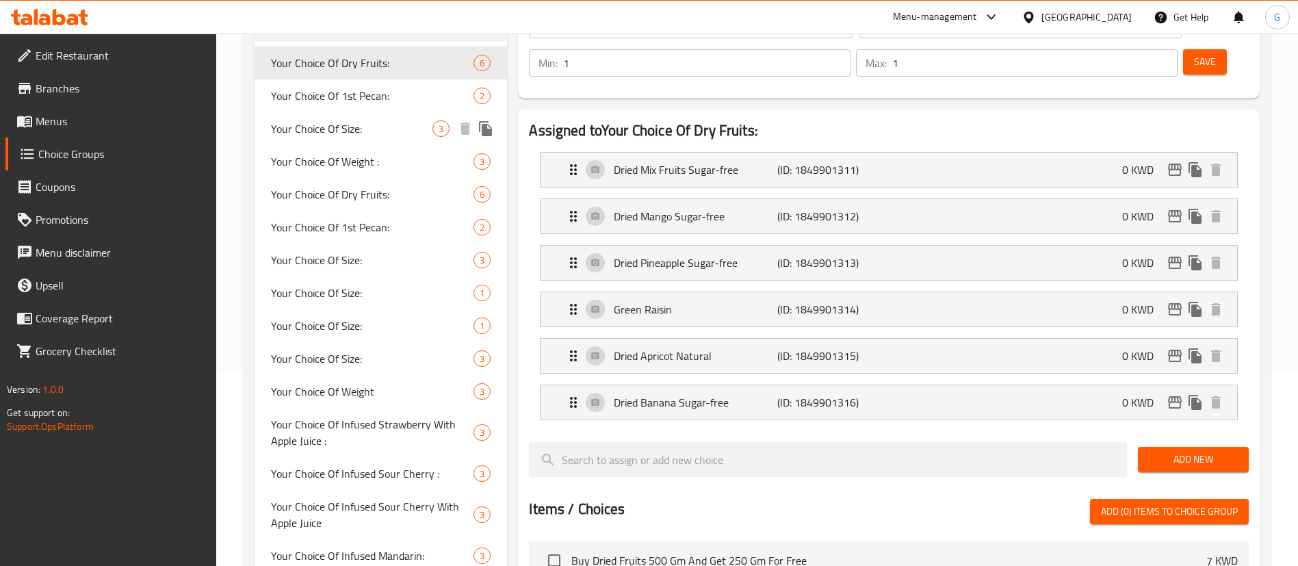
click at [359, 120] on span "Your Choice Of Size:" at bounding box center [352, 128] width 162 height 16
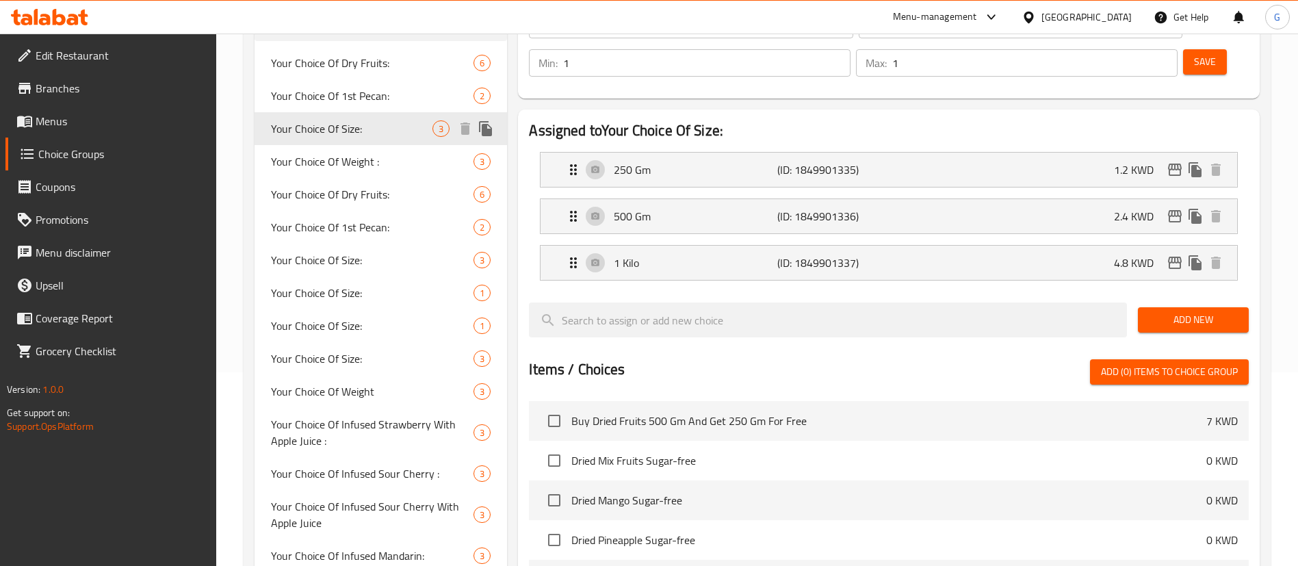
type input "Your Choice Of Size:"
type input "إختيارك من الحجم:"
click at [337, 268] on span "Your Choice Of Size:" at bounding box center [352, 260] width 162 height 16
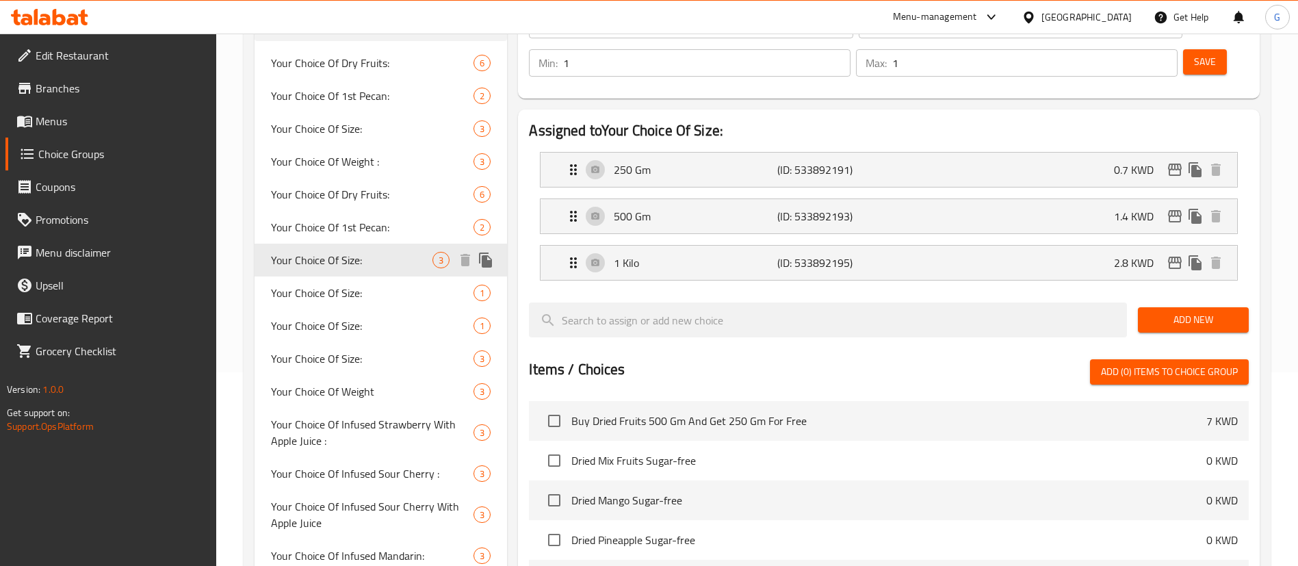
click at [342, 275] on div "Your Choice Of Size: 3" at bounding box center [381, 260] width 253 height 33
click at [343, 293] on span "Your Choice Of Size:" at bounding box center [352, 293] width 162 height 16
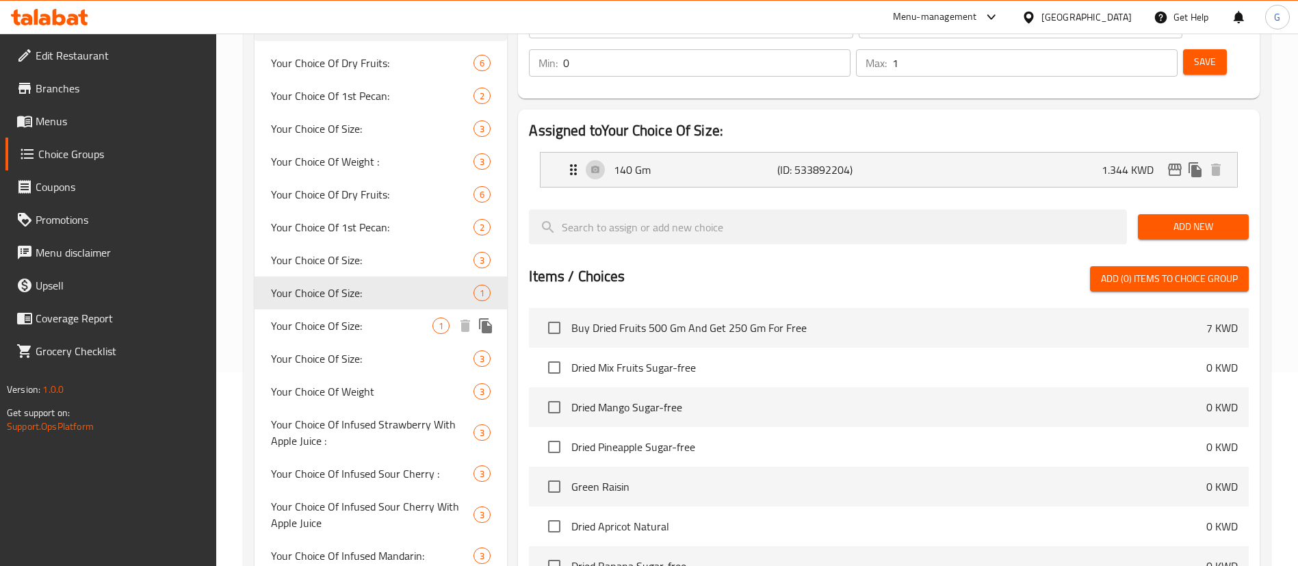
click at [357, 313] on div "Your Choice Of Size: 1" at bounding box center [381, 325] width 253 height 33
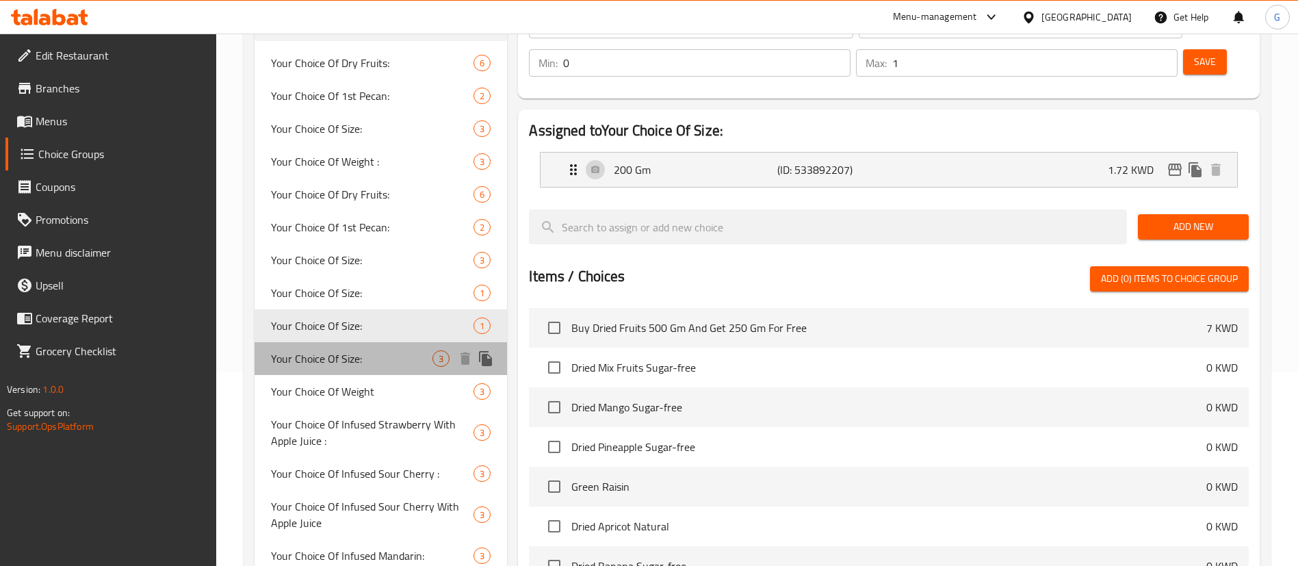
click at [359, 347] on div "Your Choice Of Size: 3" at bounding box center [381, 358] width 253 height 33
type input "1"
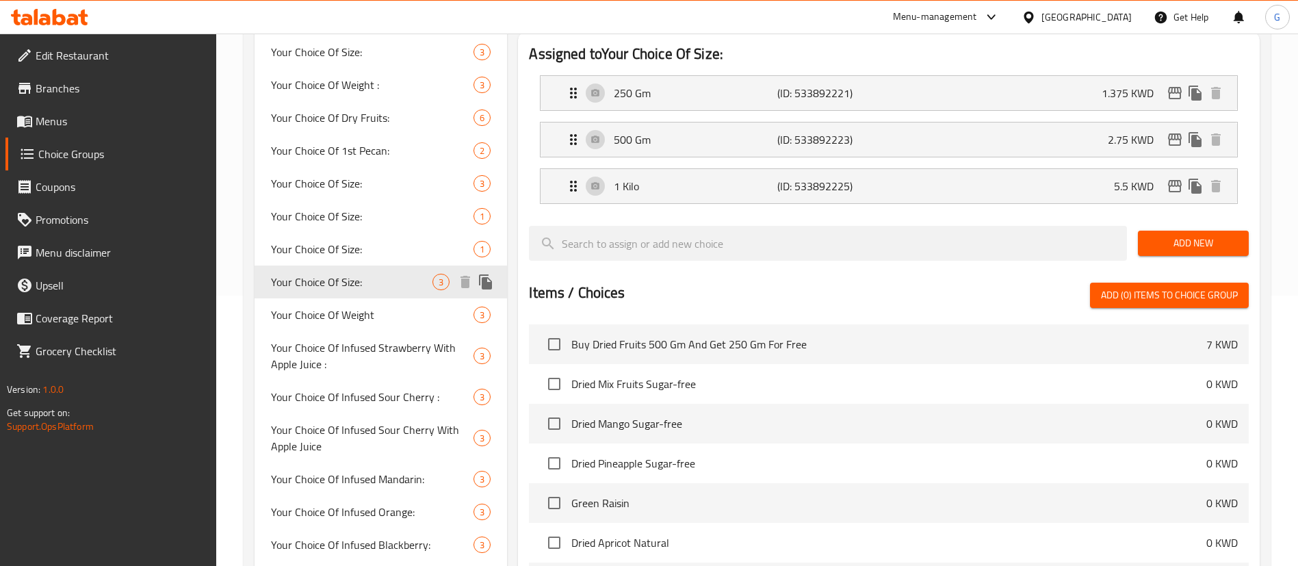
scroll to position [296, 0]
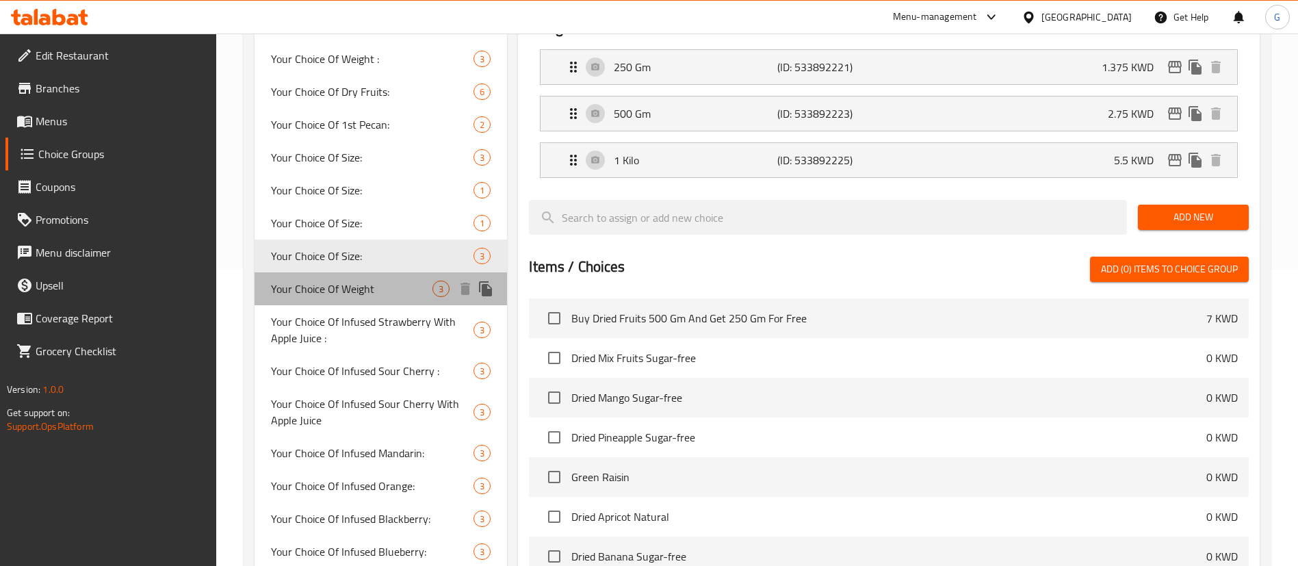
click at [348, 290] on span "Your Choice Of Weight" at bounding box center [352, 289] width 162 height 16
type input "Your Choice Of Weight"
type input "اختيارك للوزن"
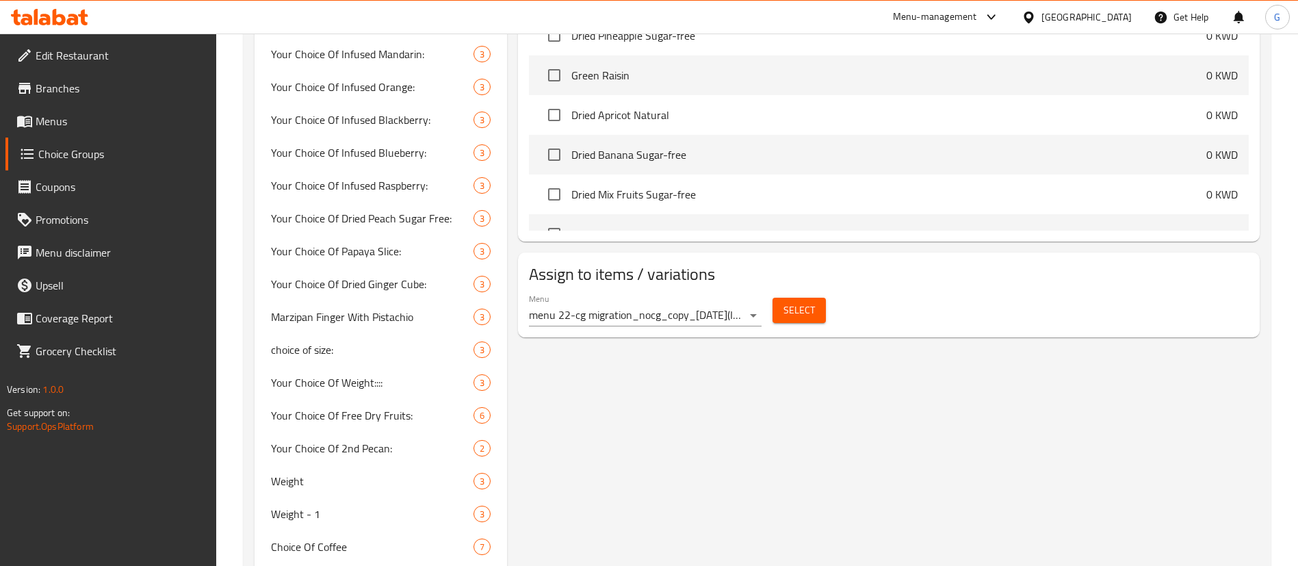
scroll to position [707, 0]
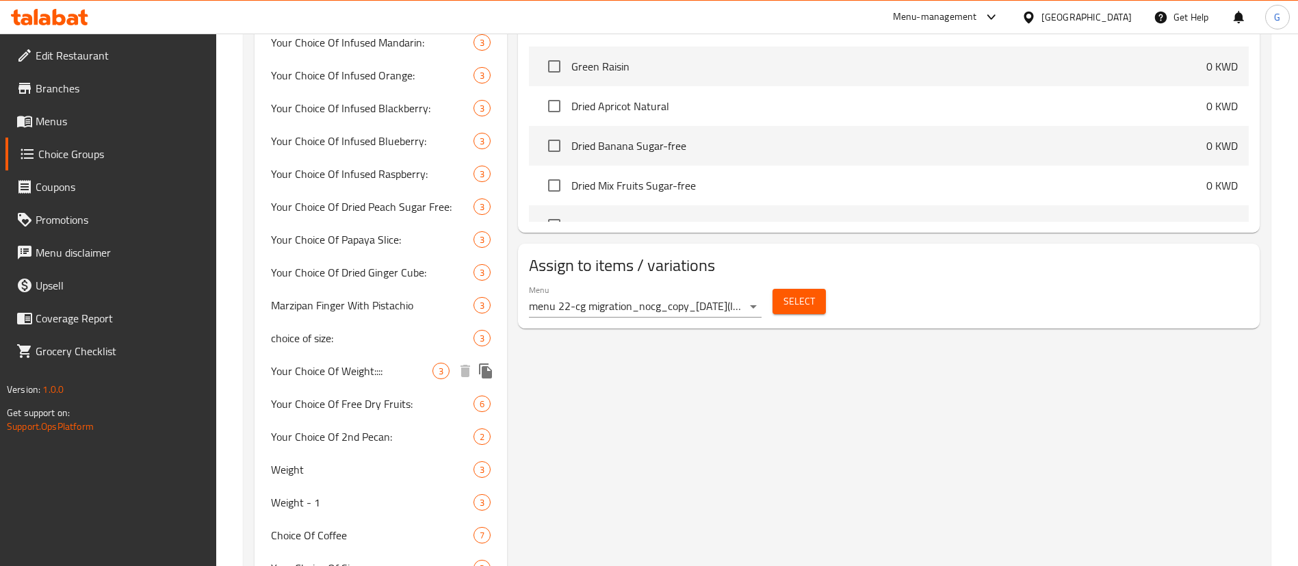
click at [361, 368] on span "Your Choice Of Weight::::" at bounding box center [352, 371] width 162 height 16
type input "Your Choice Of Weight::::"
type input "اختيارك للوزن::::"
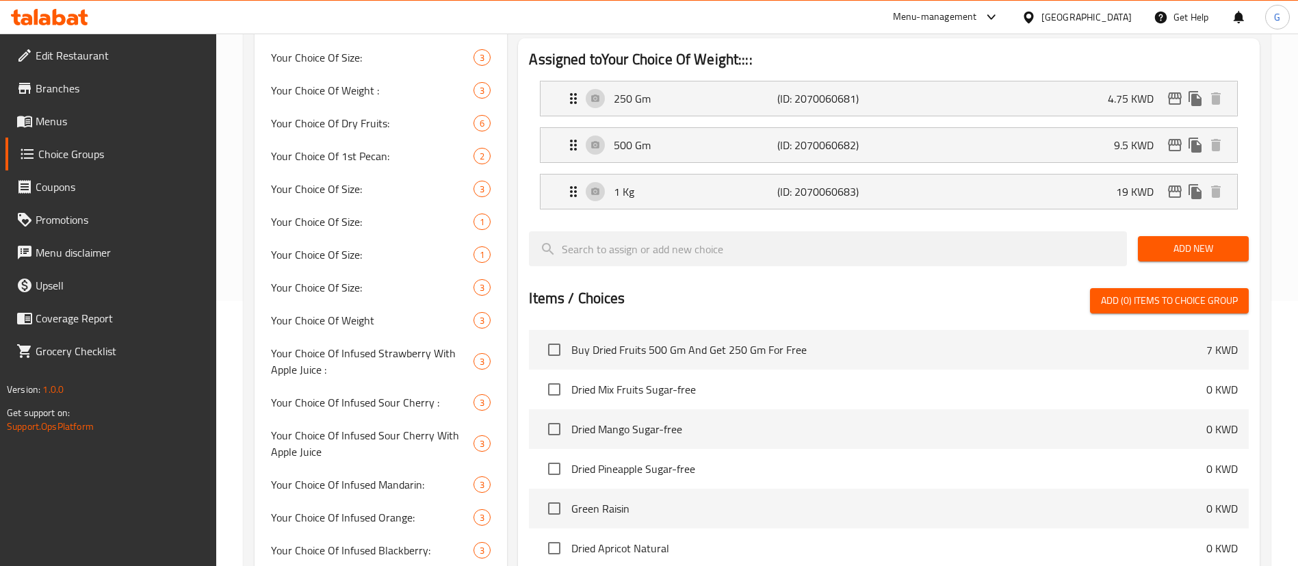
scroll to position [194, 0]
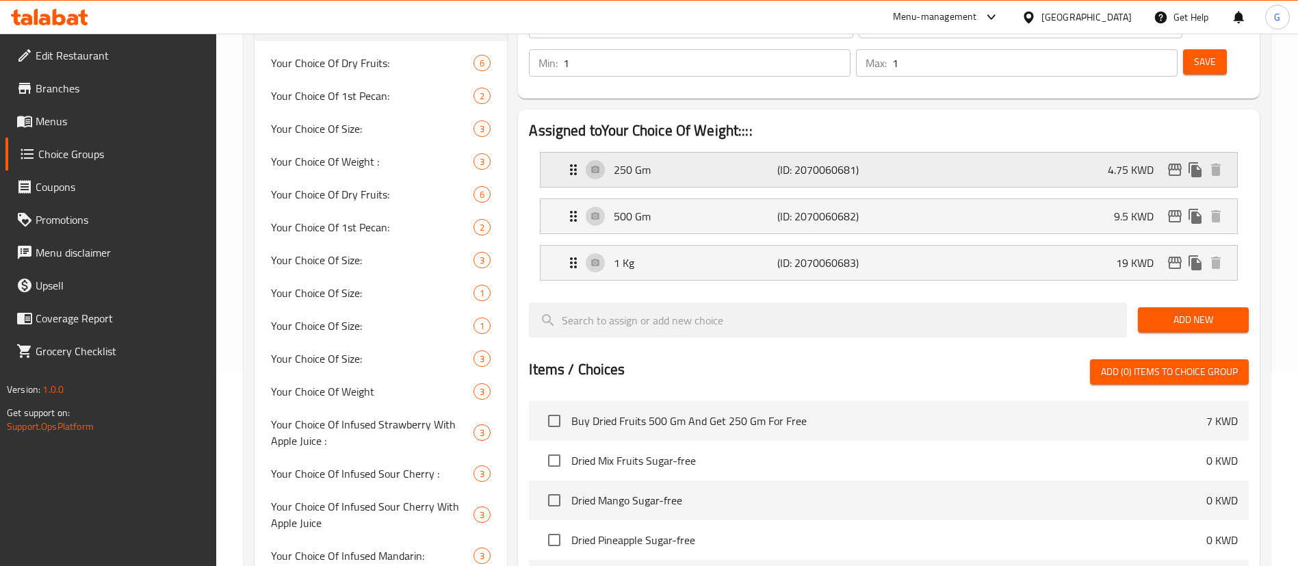
click at [892, 153] on div "250 Gm (ID: 2070060681) 4.75 KWD" at bounding box center [893, 170] width 656 height 34
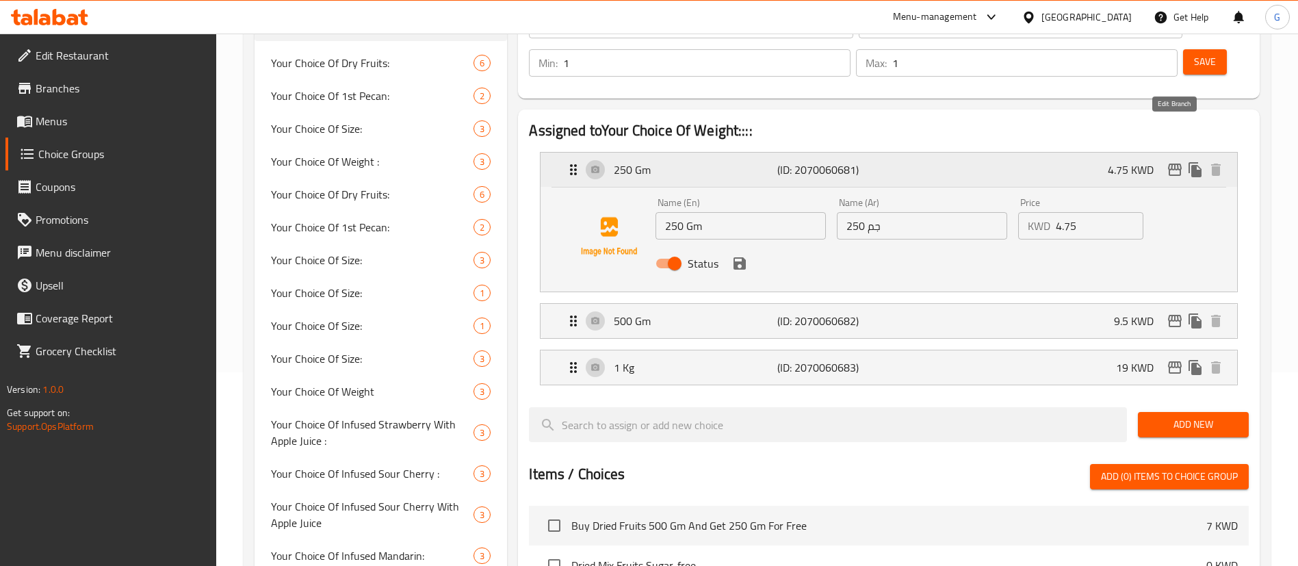
click at [1184, 159] on button "edit" at bounding box center [1175, 169] width 21 height 21
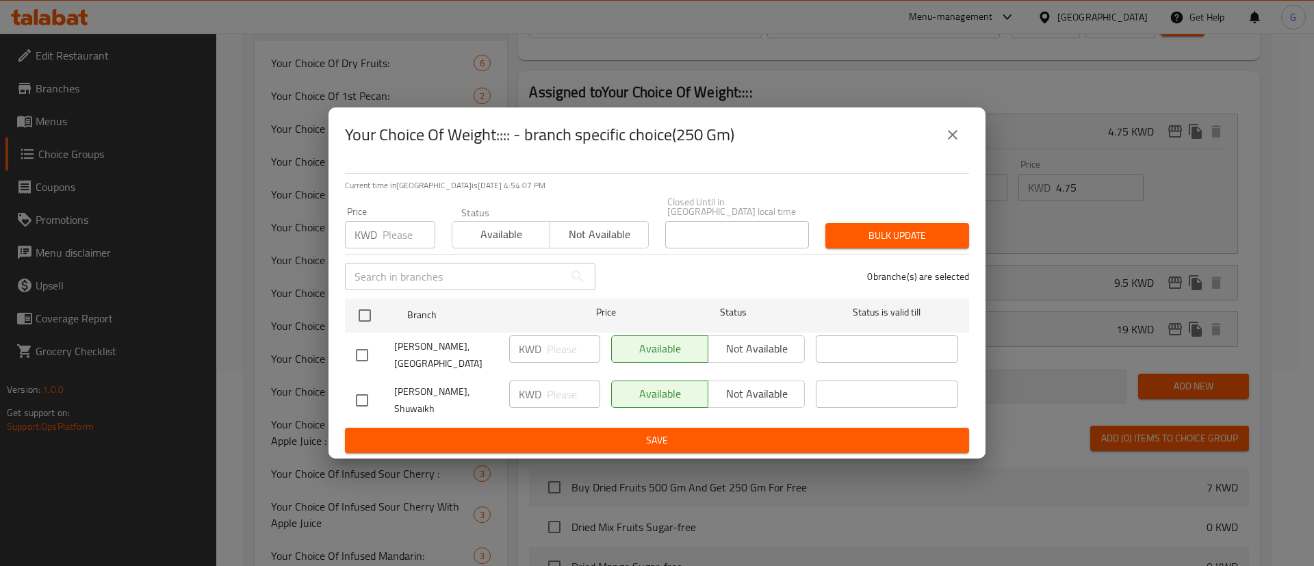
click at [411, 232] on input "number" at bounding box center [409, 234] width 53 height 27
type input "4.75"
click at [352, 346] on input "checkbox" at bounding box center [362, 355] width 29 height 29
checkbox input "true"
click at [353, 394] on input "checkbox" at bounding box center [362, 400] width 29 height 29
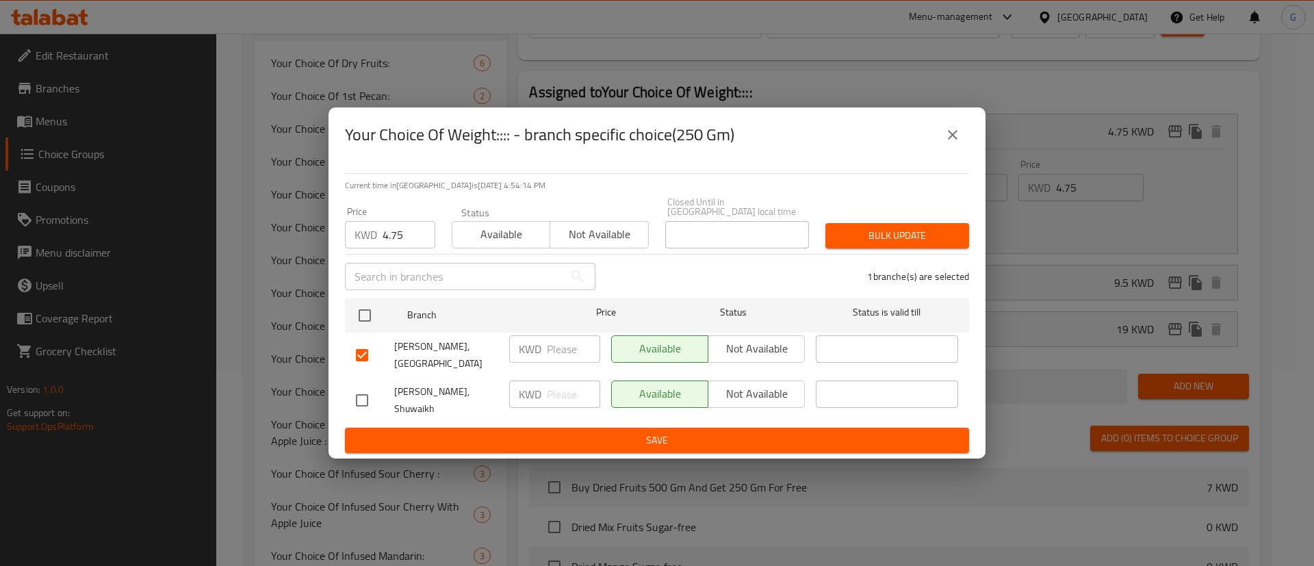
checkbox input "true"
click at [364, 394] on input "checkbox" at bounding box center [362, 400] width 29 height 29
checkbox input "false"
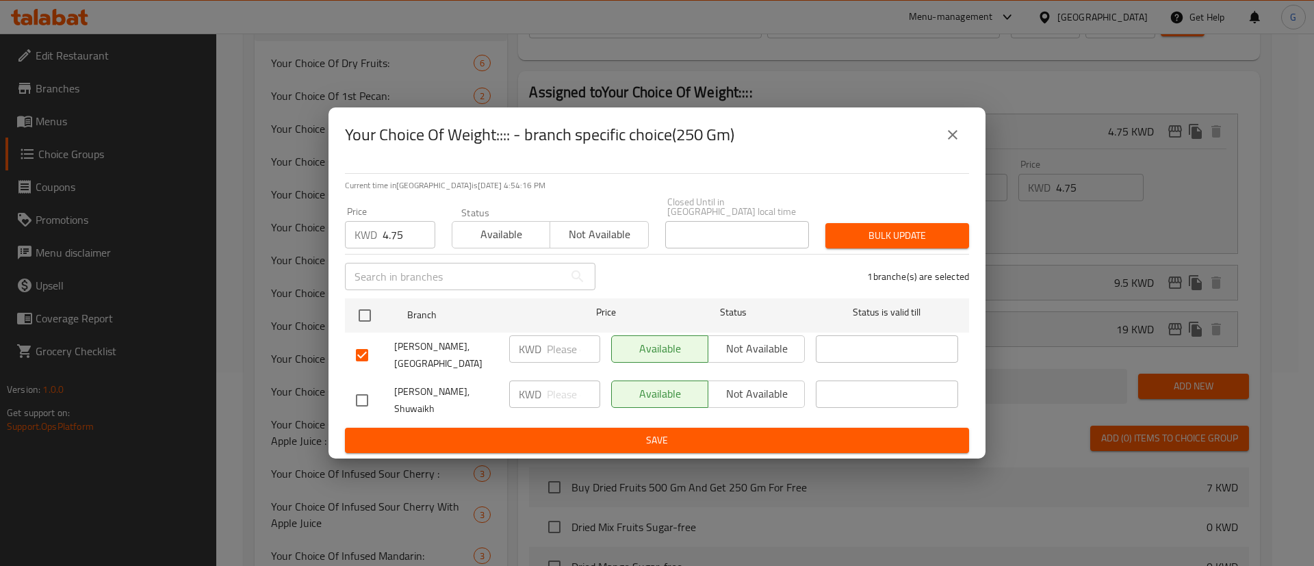
click at [364, 394] on input "checkbox" at bounding box center [362, 400] width 29 height 29
checkbox input "true"
click at [893, 236] on span "Bulk update" at bounding box center [897, 235] width 122 height 17
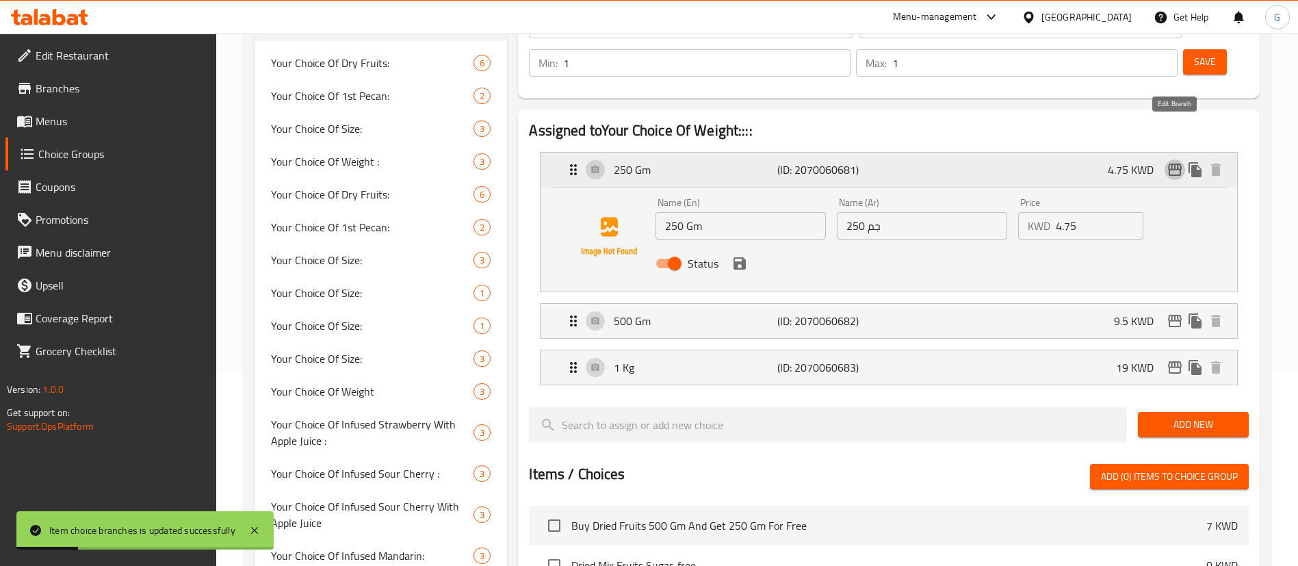
click at [1175, 162] on icon "edit" at bounding box center [1175, 170] width 16 height 16
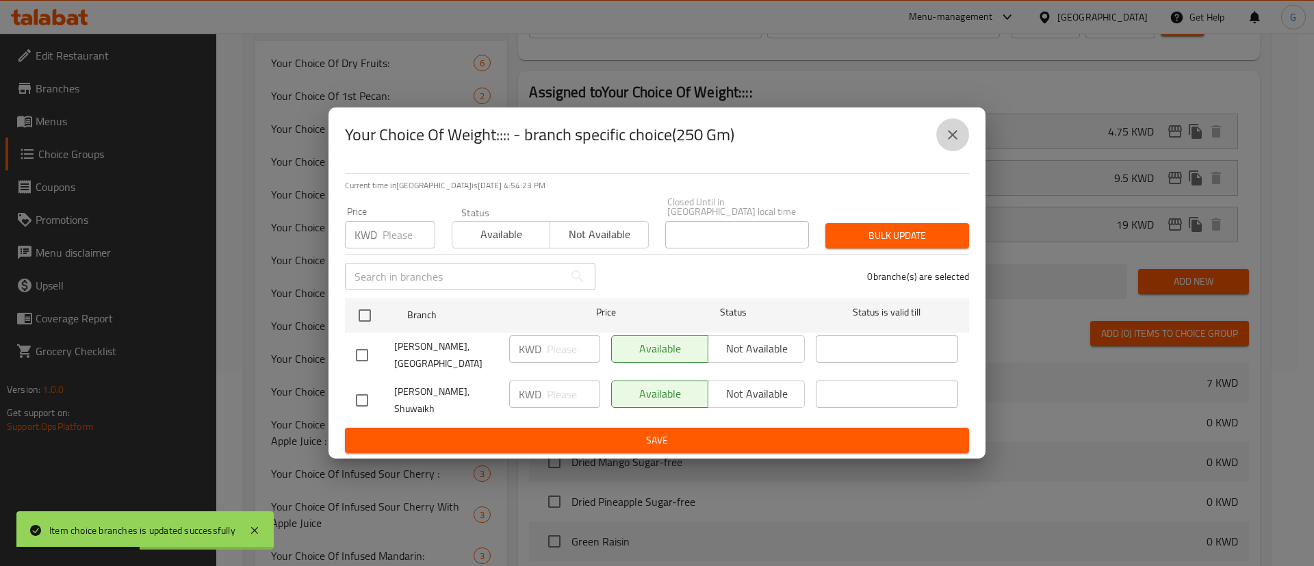
click at [955, 140] on icon "close" at bounding box center [953, 135] width 10 height 10
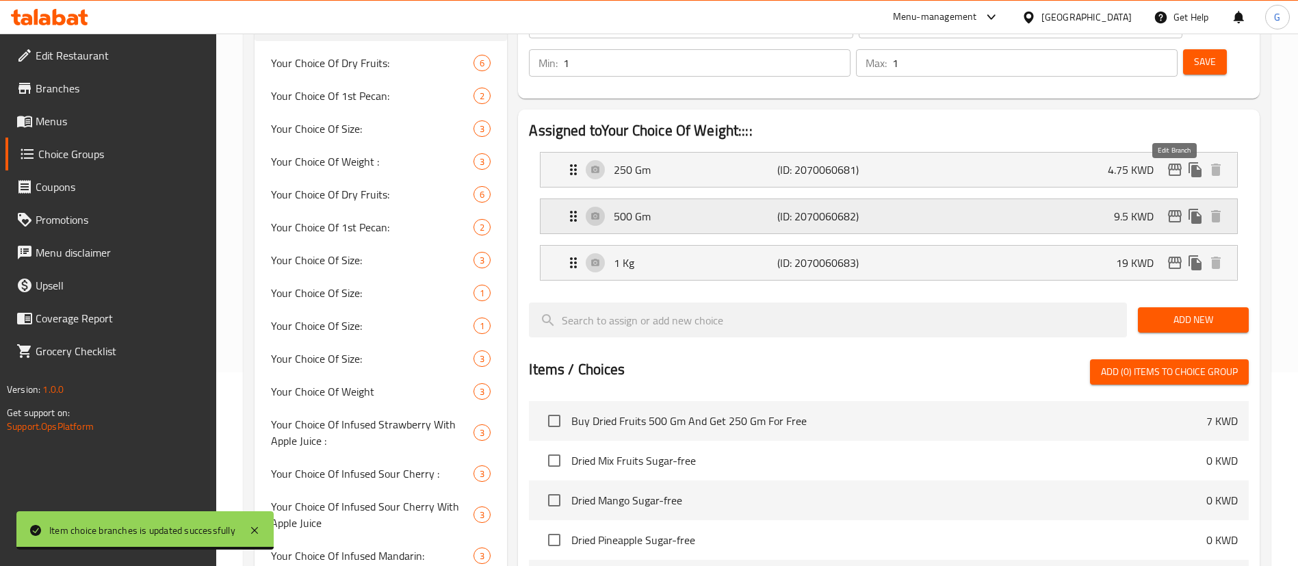
click at [1173, 210] on icon "edit" at bounding box center [1175, 216] width 14 height 12
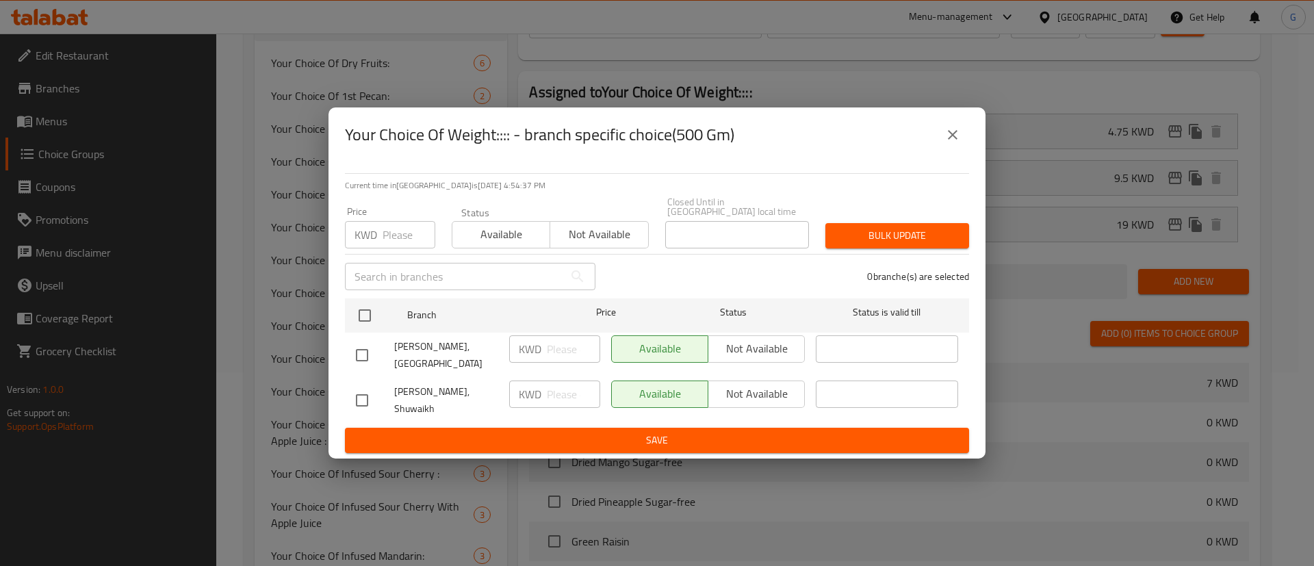
click at [374, 350] on input "checkbox" at bounding box center [362, 355] width 29 height 29
checkbox input "true"
click at [373, 386] on input "checkbox" at bounding box center [362, 400] width 29 height 29
checkbox input "true"
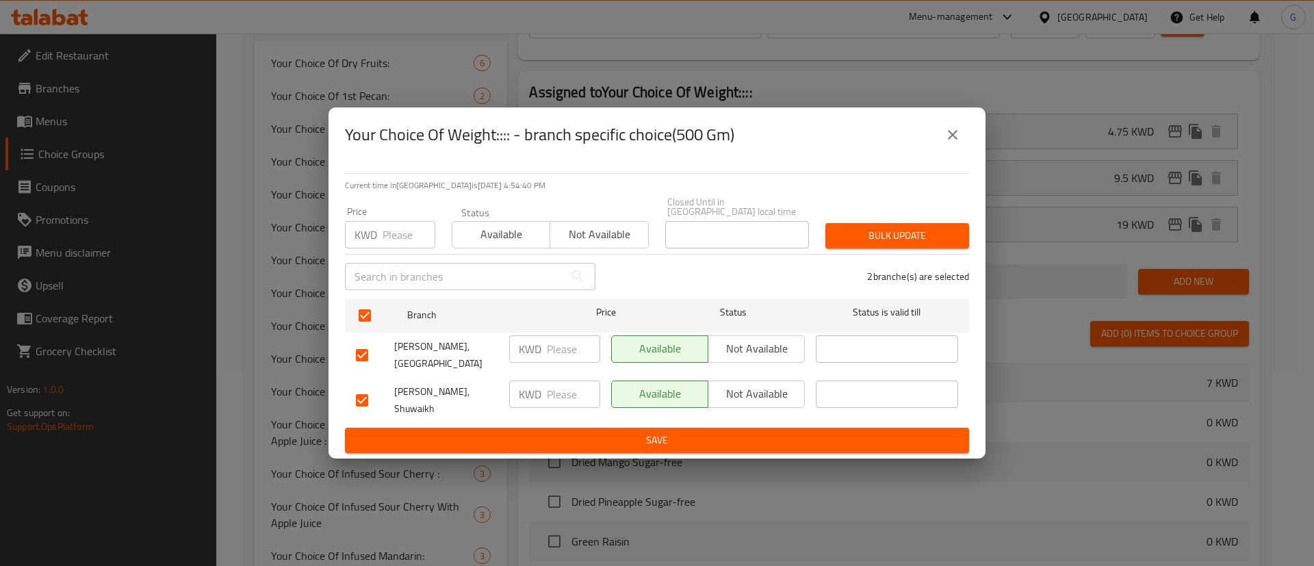
click at [413, 270] on input "text" at bounding box center [454, 276] width 219 height 27
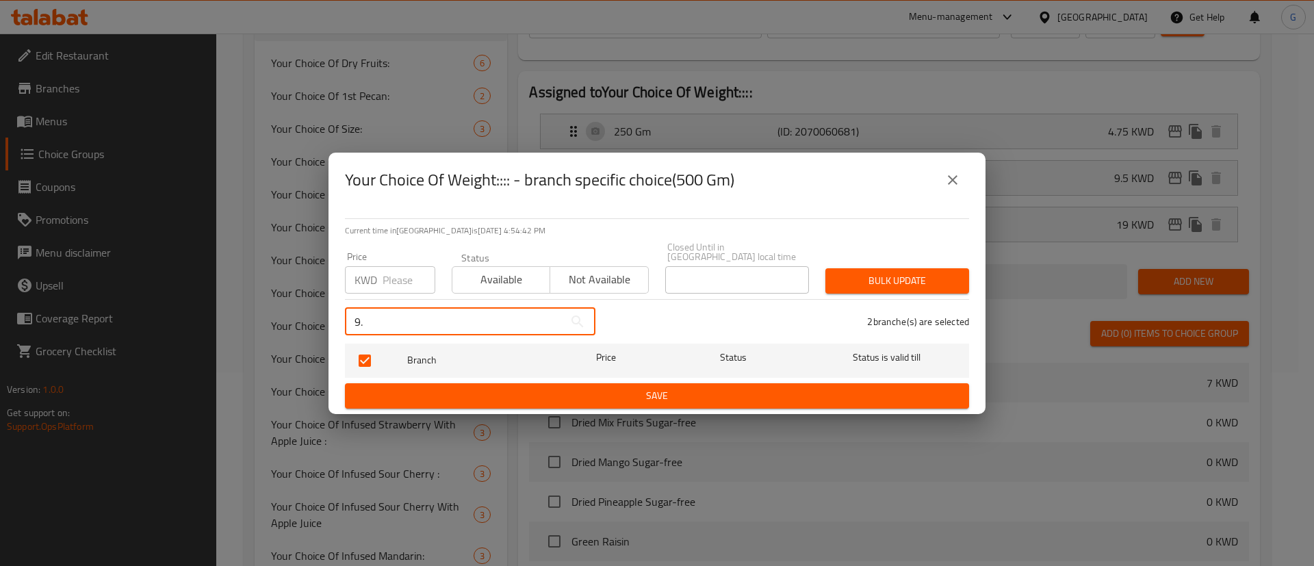
type input "9.5"
click at [405, 321] on input "9.5" at bounding box center [454, 321] width 219 height 27
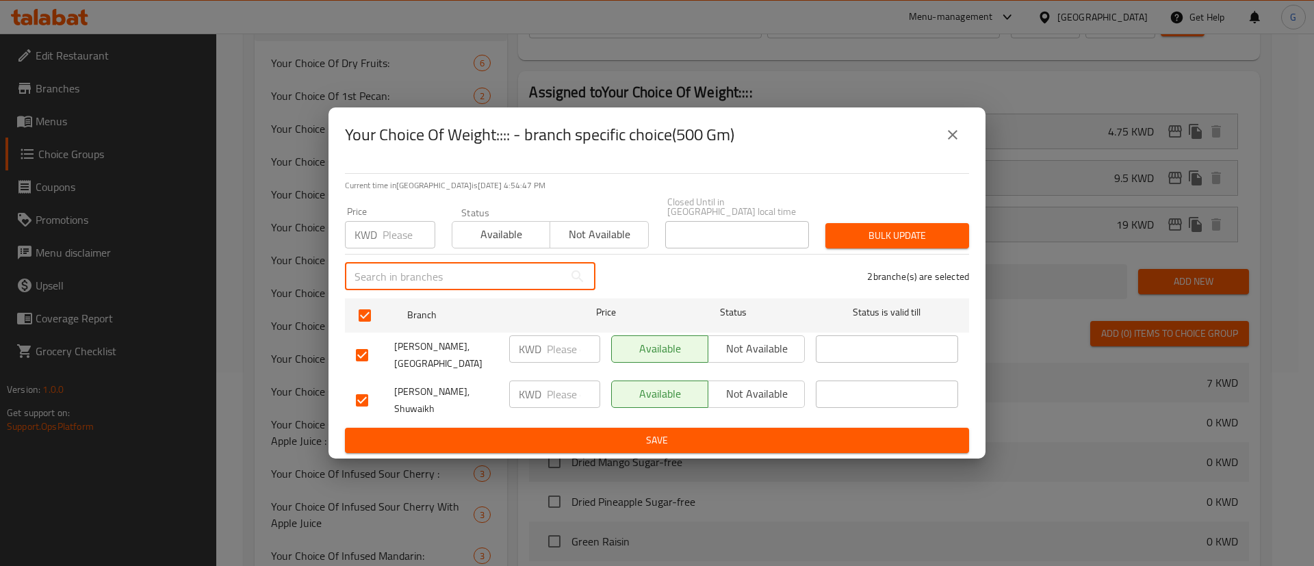
click at [411, 232] on input "number" at bounding box center [409, 234] width 53 height 27
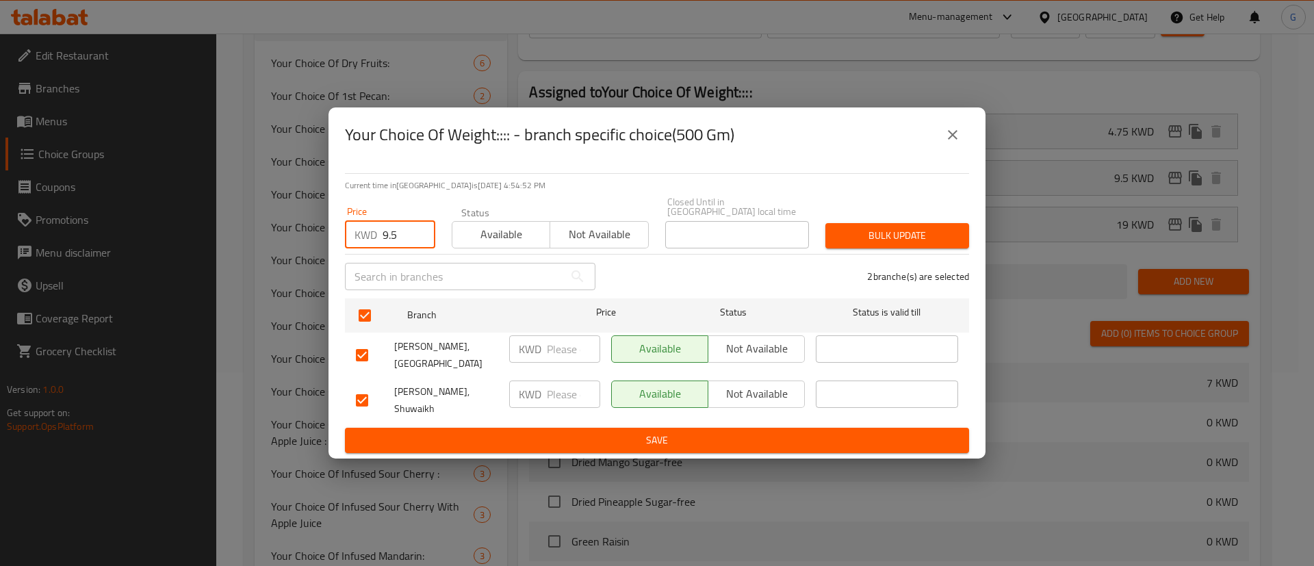
type input "9.5"
click at [878, 225] on button "Bulk update" at bounding box center [897, 235] width 144 height 25
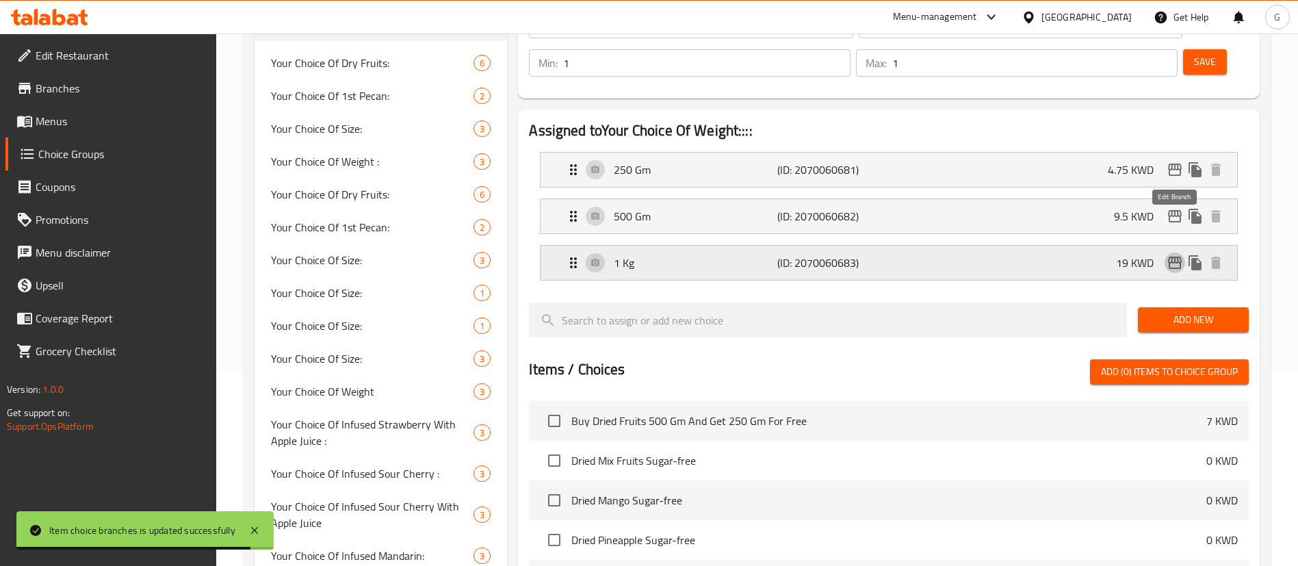
click at [1171, 257] on icon "edit" at bounding box center [1175, 263] width 14 height 12
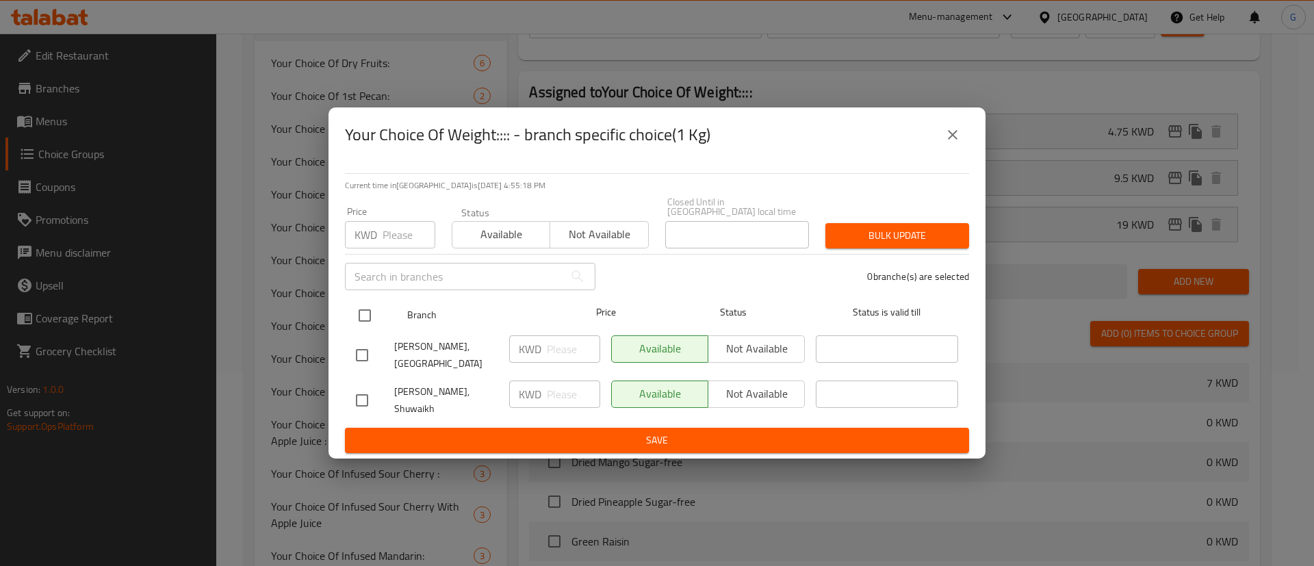
click at [363, 321] on input "checkbox" at bounding box center [364, 315] width 29 height 29
checkbox input "true"
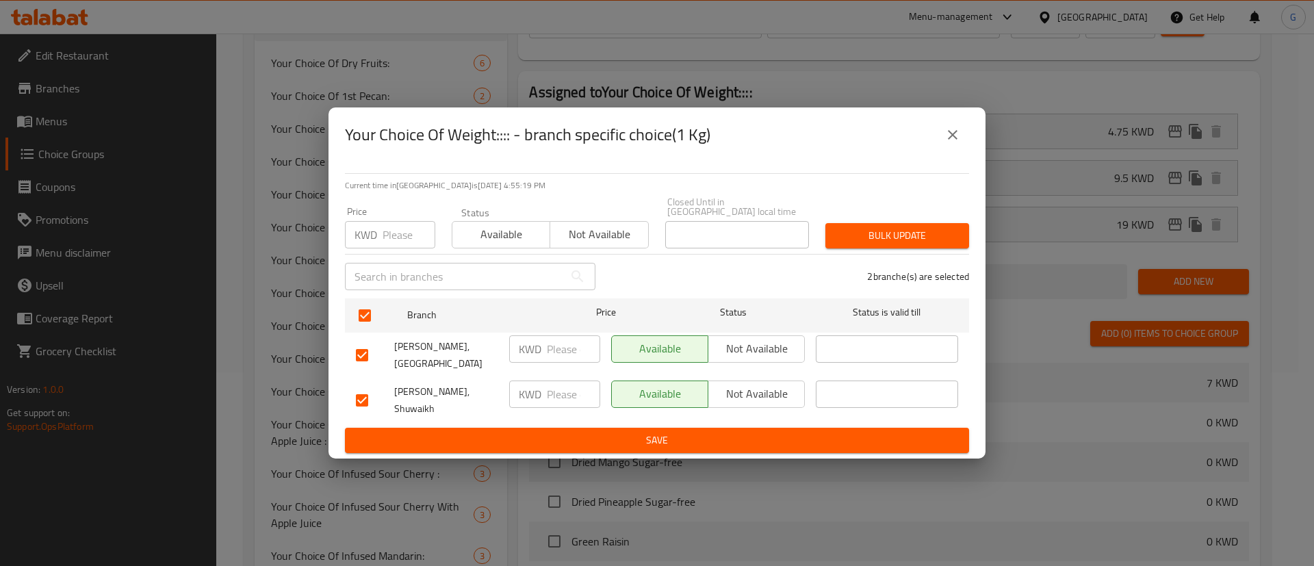
click at [572, 352] on input "number" at bounding box center [573, 348] width 53 height 27
click at [358, 243] on p "KWD" at bounding box center [366, 235] width 23 height 16
click at [411, 229] on input "number" at bounding box center [409, 234] width 53 height 27
type input "19"
click at [896, 231] on span "Bulk update" at bounding box center [897, 235] width 122 height 17
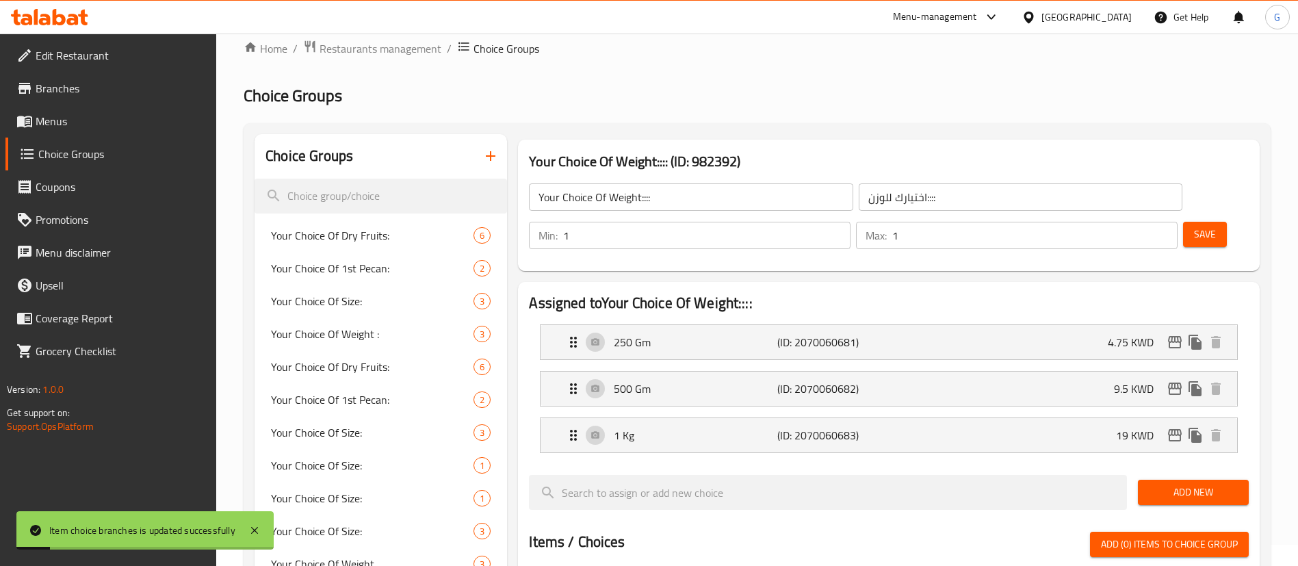
scroll to position [0, 0]
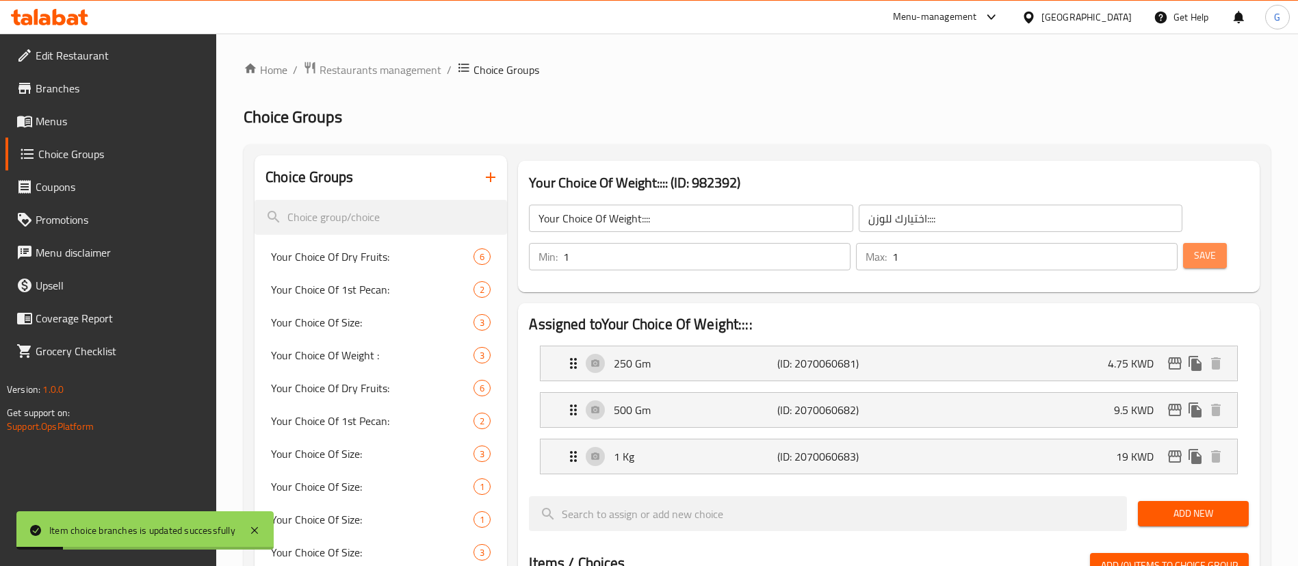
click at [1183, 243] on button "Save" at bounding box center [1205, 255] width 44 height 25
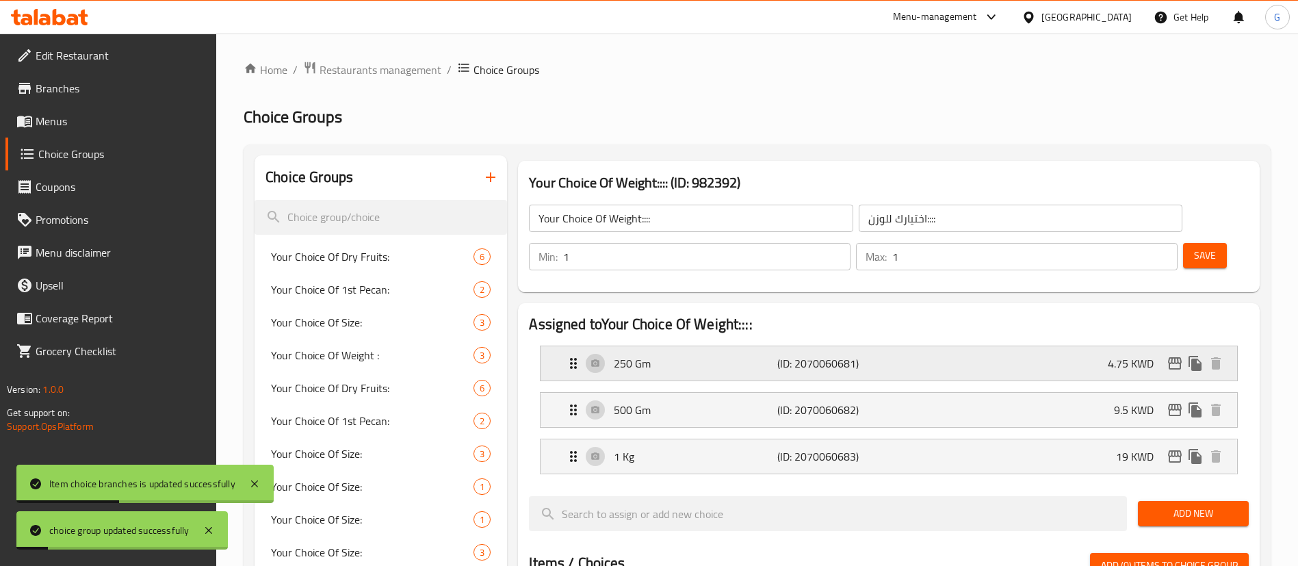
click at [1027, 346] on div "250 Gm (ID: 2070060681) 4.75 KWD" at bounding box center [893, 363] width 656 height 34
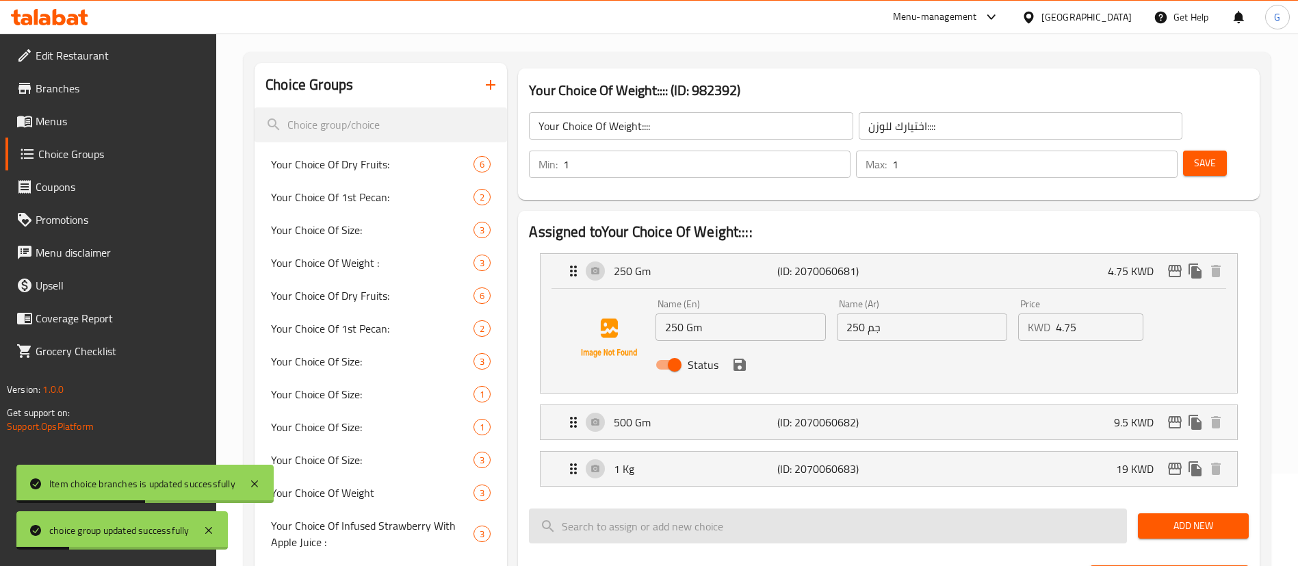
scroll to position [205, 0]
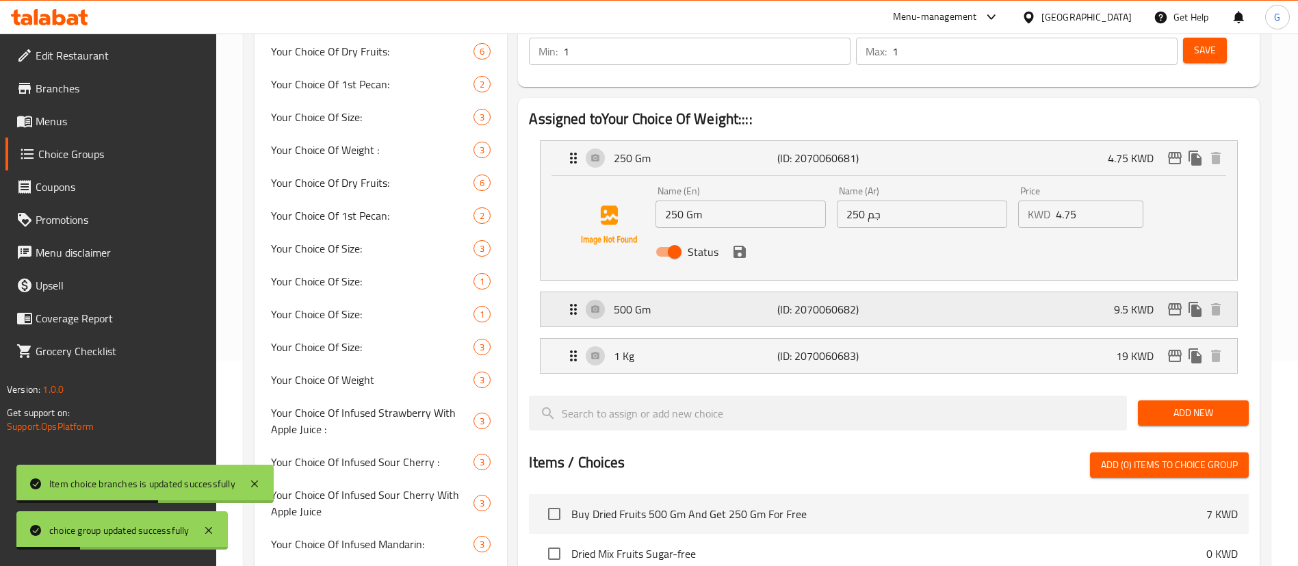
click at [917, 292] on div "500 Gm (ID: 2070060682) 9.5 KWD" at bounding box center [893, 309] width 656 height 34
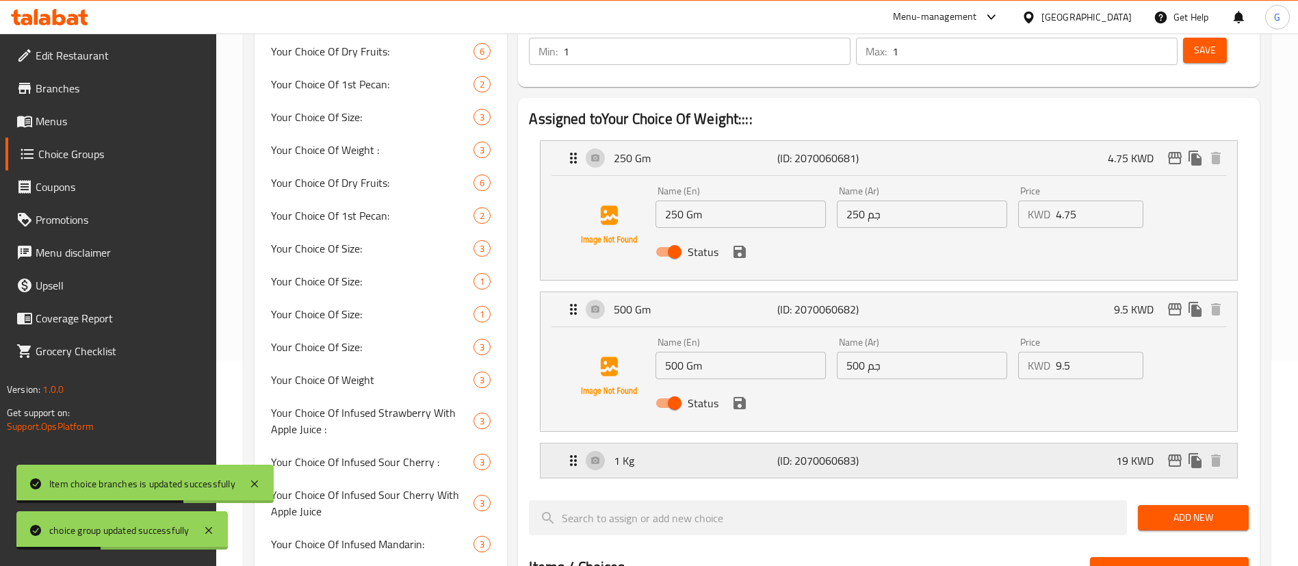
click at [882, 452] on p "(ID: 2070060683)" at bounding box center [832, 460] width 109 height 16
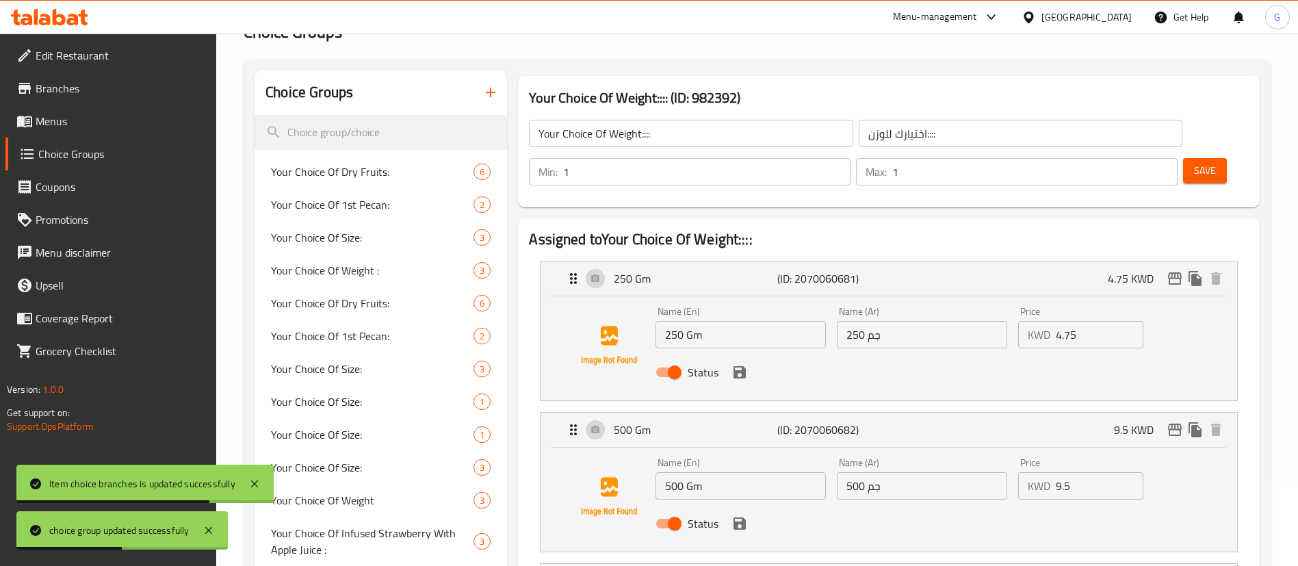
scroll to position [0, 0]
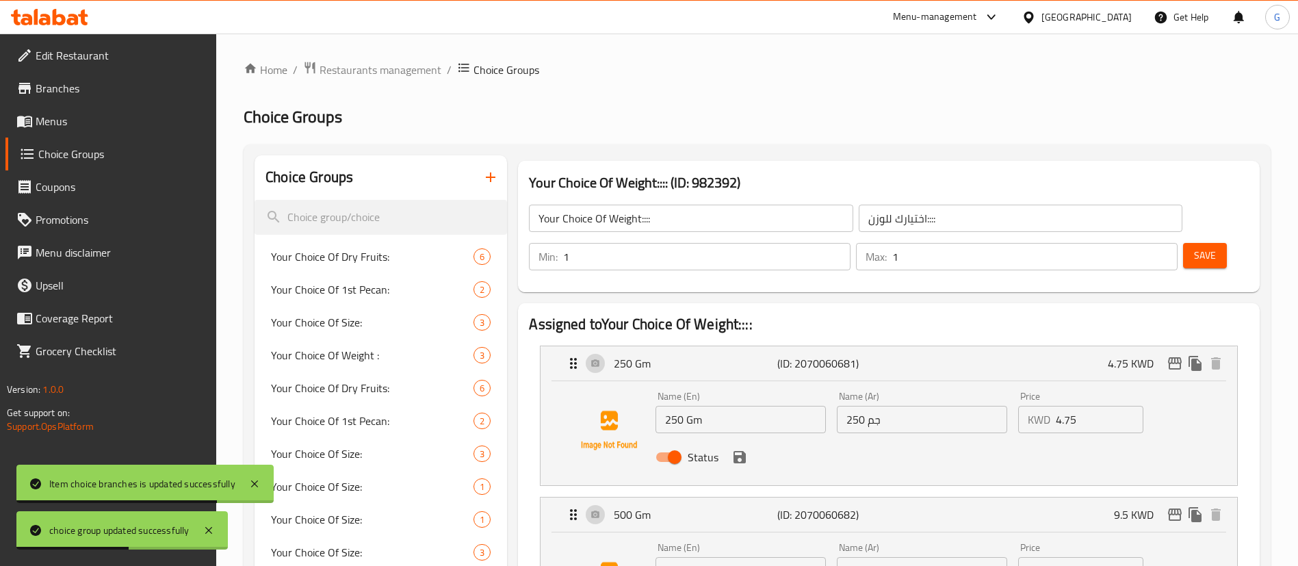
click at [1181, 240] on div "Save" at bounding box center [1211, 256] width 60 height 33
click at [1183, 243] on button "Save" at bounding box center [1205, 255] width 44 height 25
